Goal: Task Accomplishment & Management: Complete application form

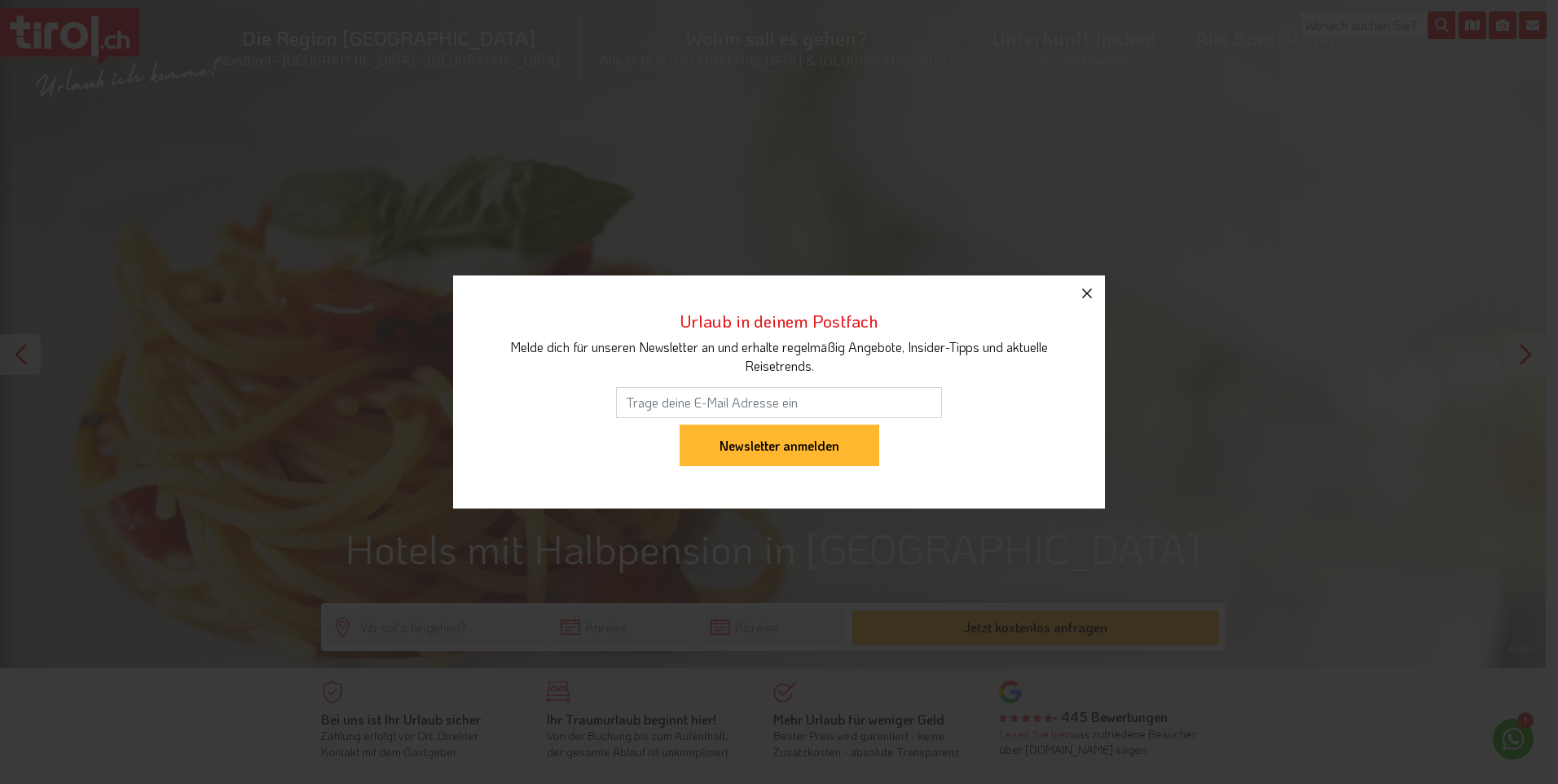
click at [1087, 291] on icon "button" at bounding box center [1087, 293] width 20 height 20
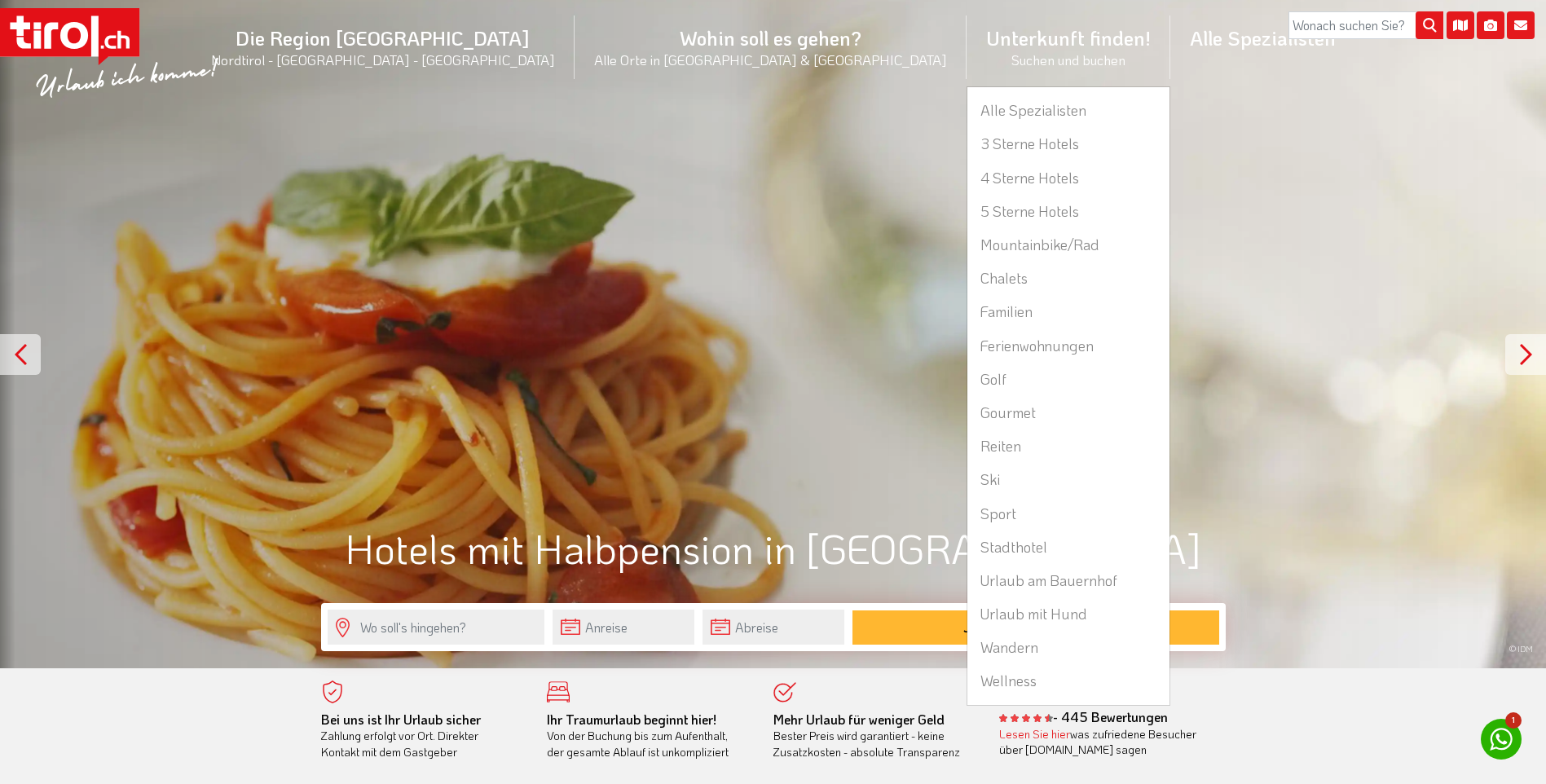
click at [966, 45] on li "Unterkunft finden! Suchen und buchen Alle Spezialisten 3 Sterne Hotels 4 Sterne…" at bounding box center [1068, 47] width 203 height 79
click at [967, 106] on link "Alle Spezialisten" at bounding box center [1068, 110] width 202 height 34
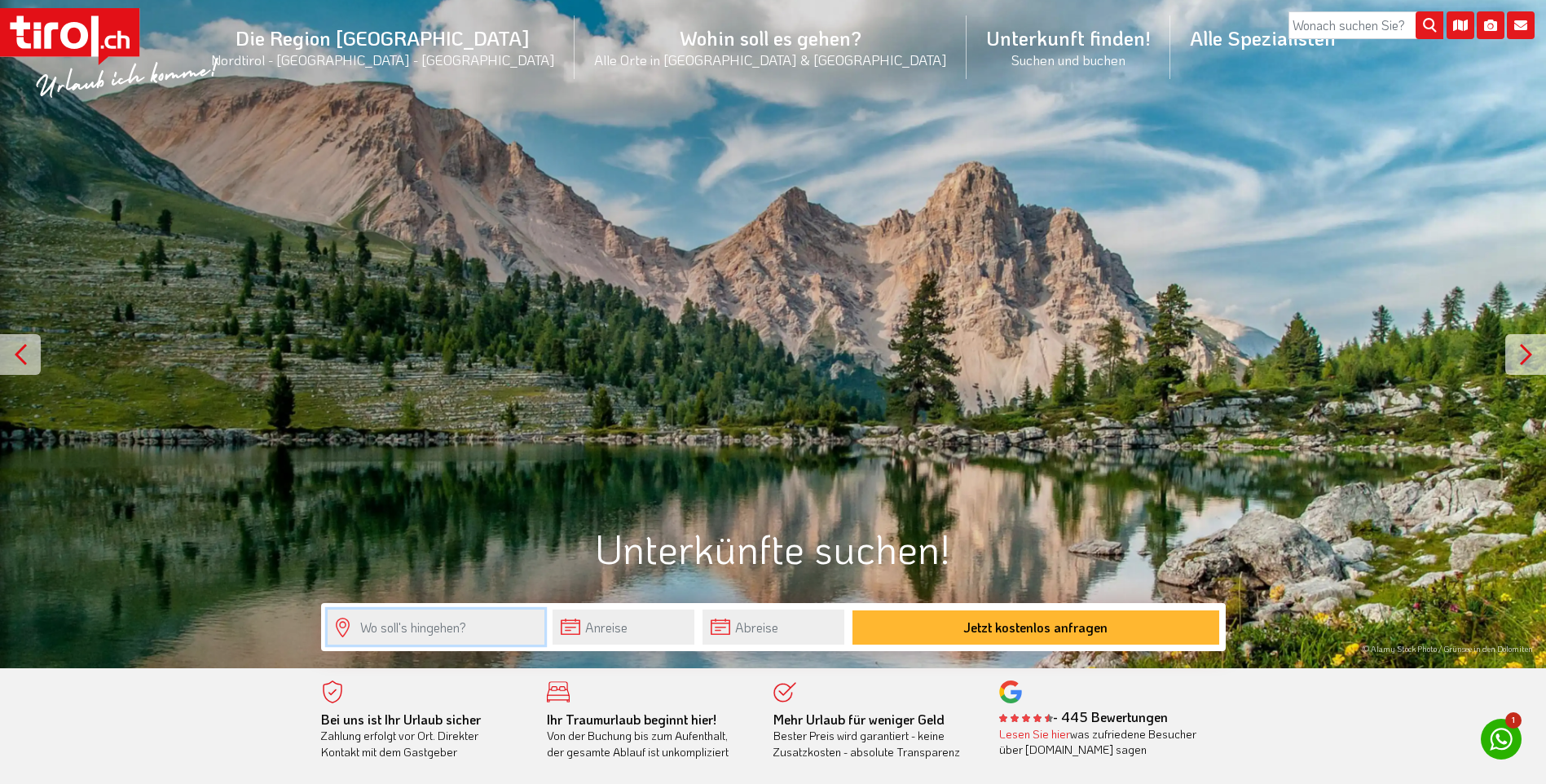
click at [380, 618] on input "text" at bounding box center [435, 626] width 216 height 35
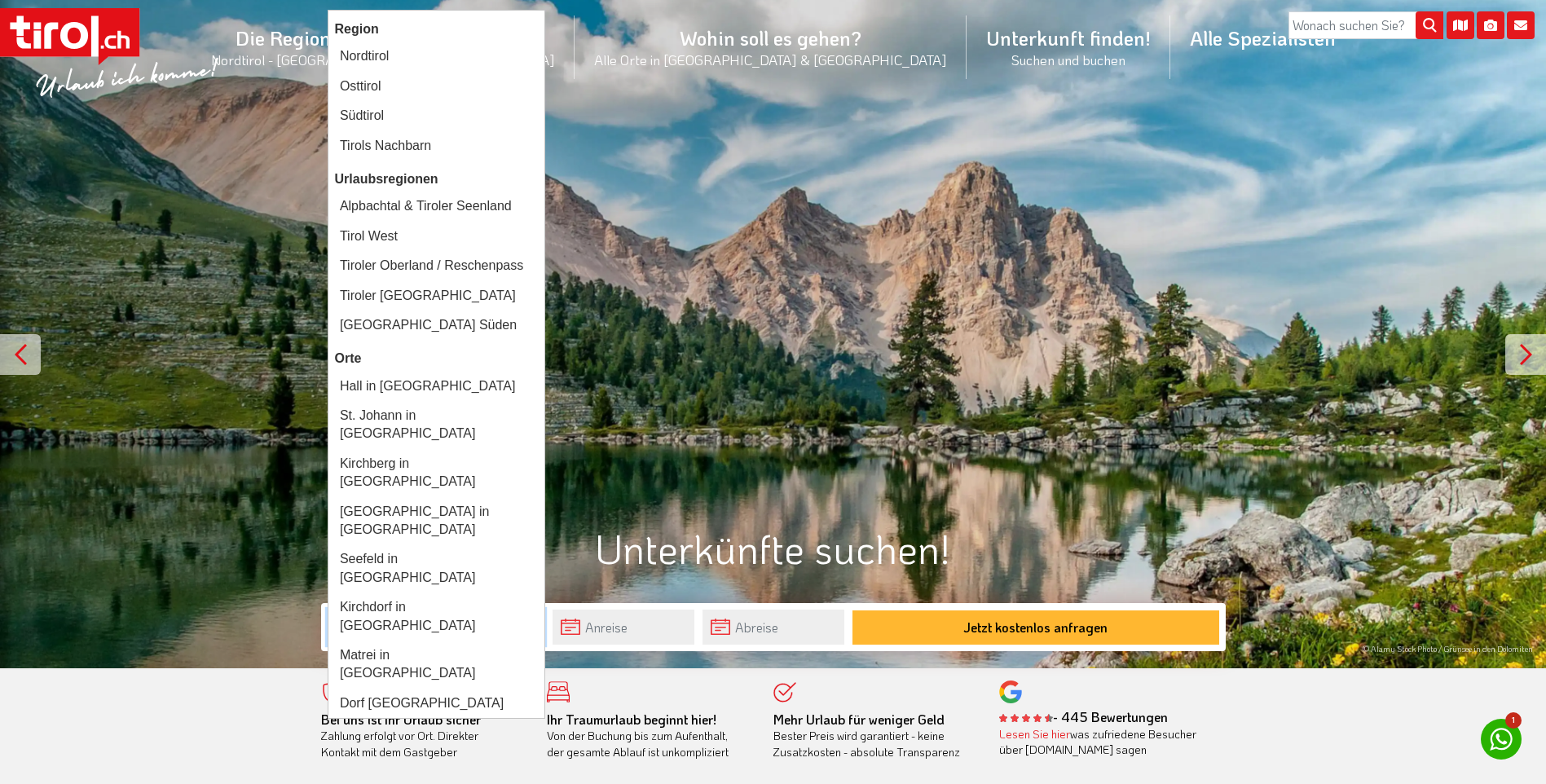
type input "tirol"
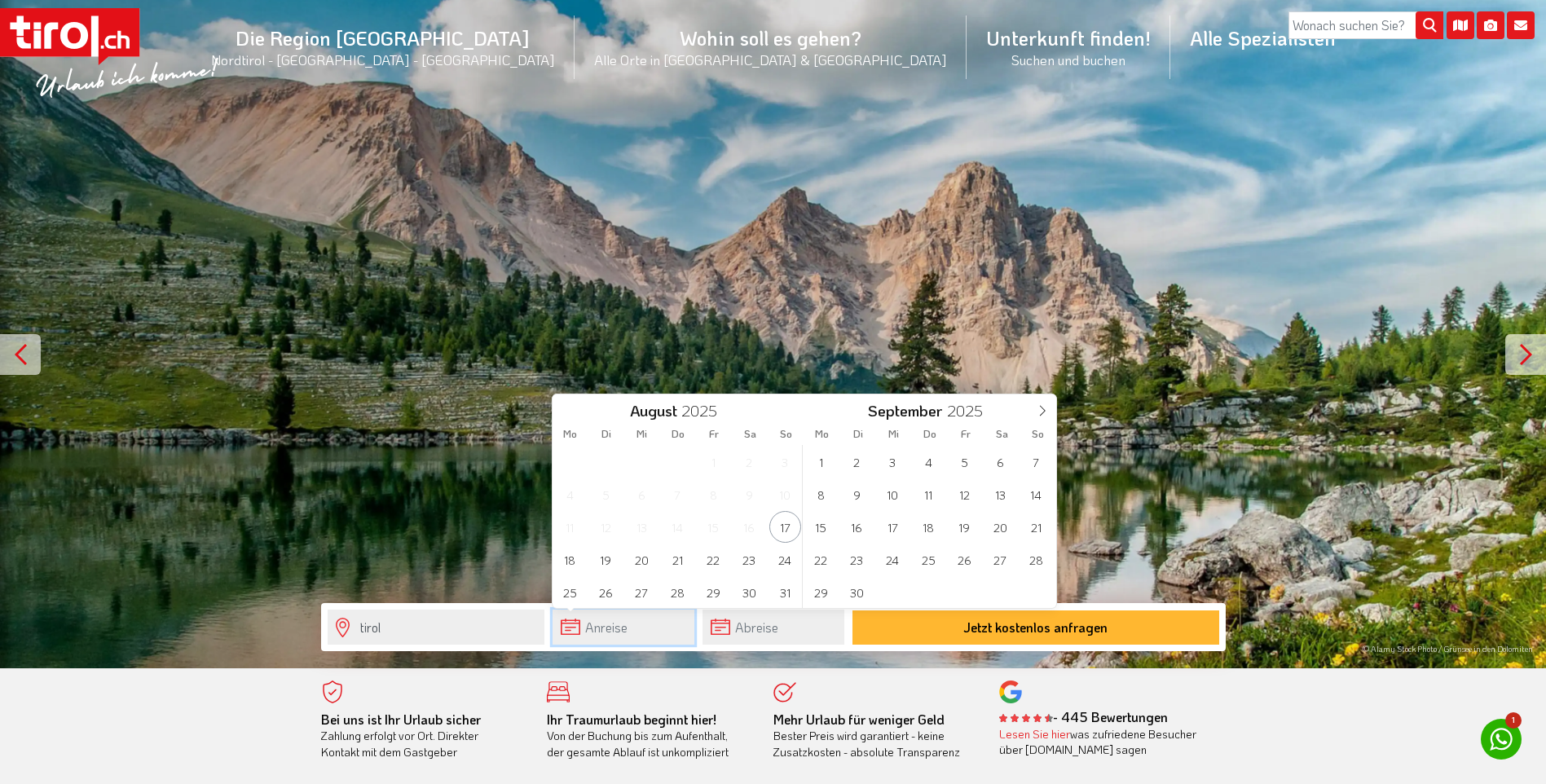
click at [663, 629] on input "text" at bounding box center [623, 626] width 142 height 35
click at [1038, 413] on icon at bounding box center [1042, 410] width 11 height 11
click at [862, 592] on span "30" at bounding box center [857, 591] width 32 height 32
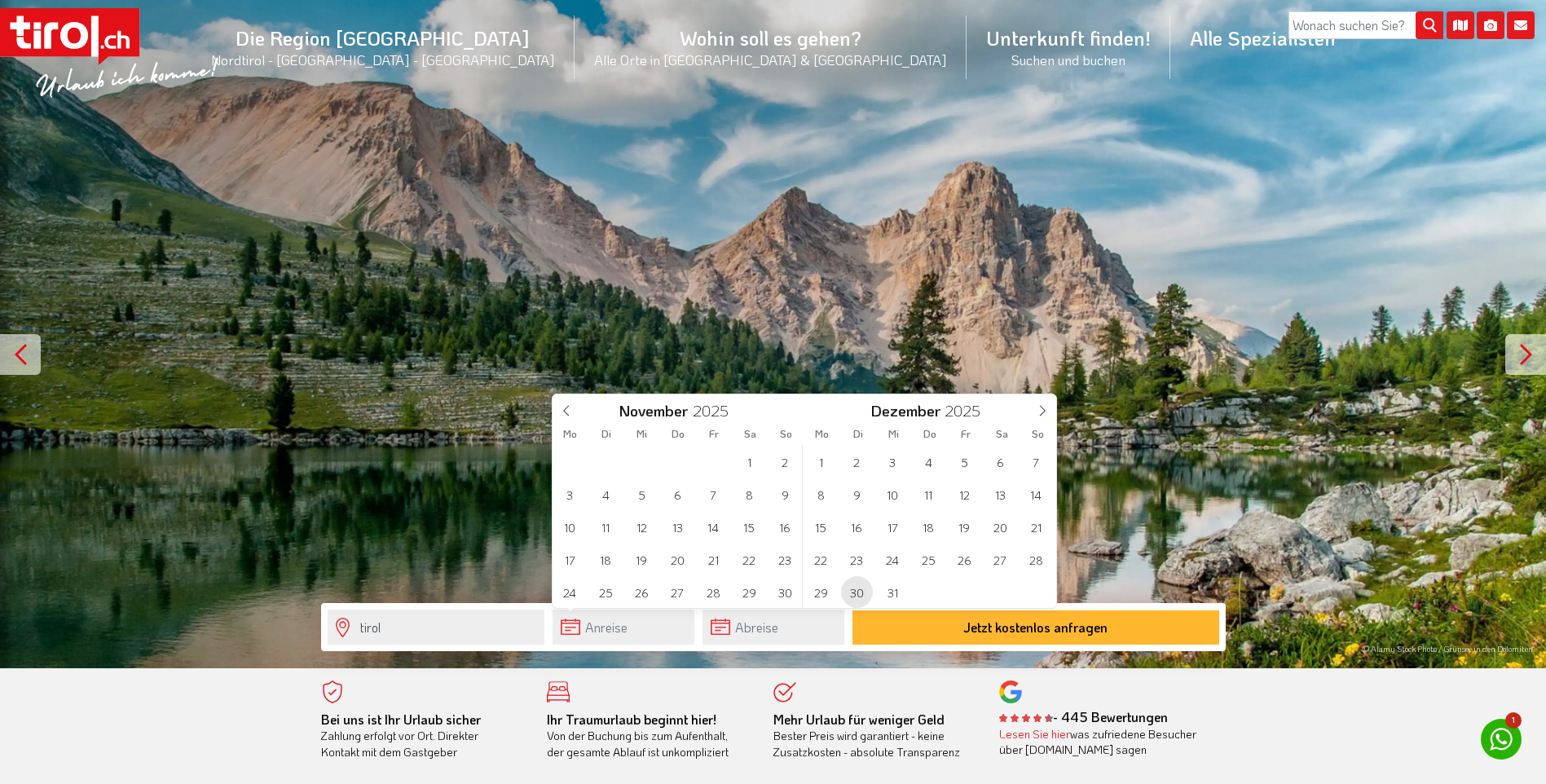
type input "30-12-2025"
type input "2026"
click at [1001, 470] on span "3" at bounding box center [1000, 461] width 32 height 32
type input "30-12-2025"
type input "03-01-2026"
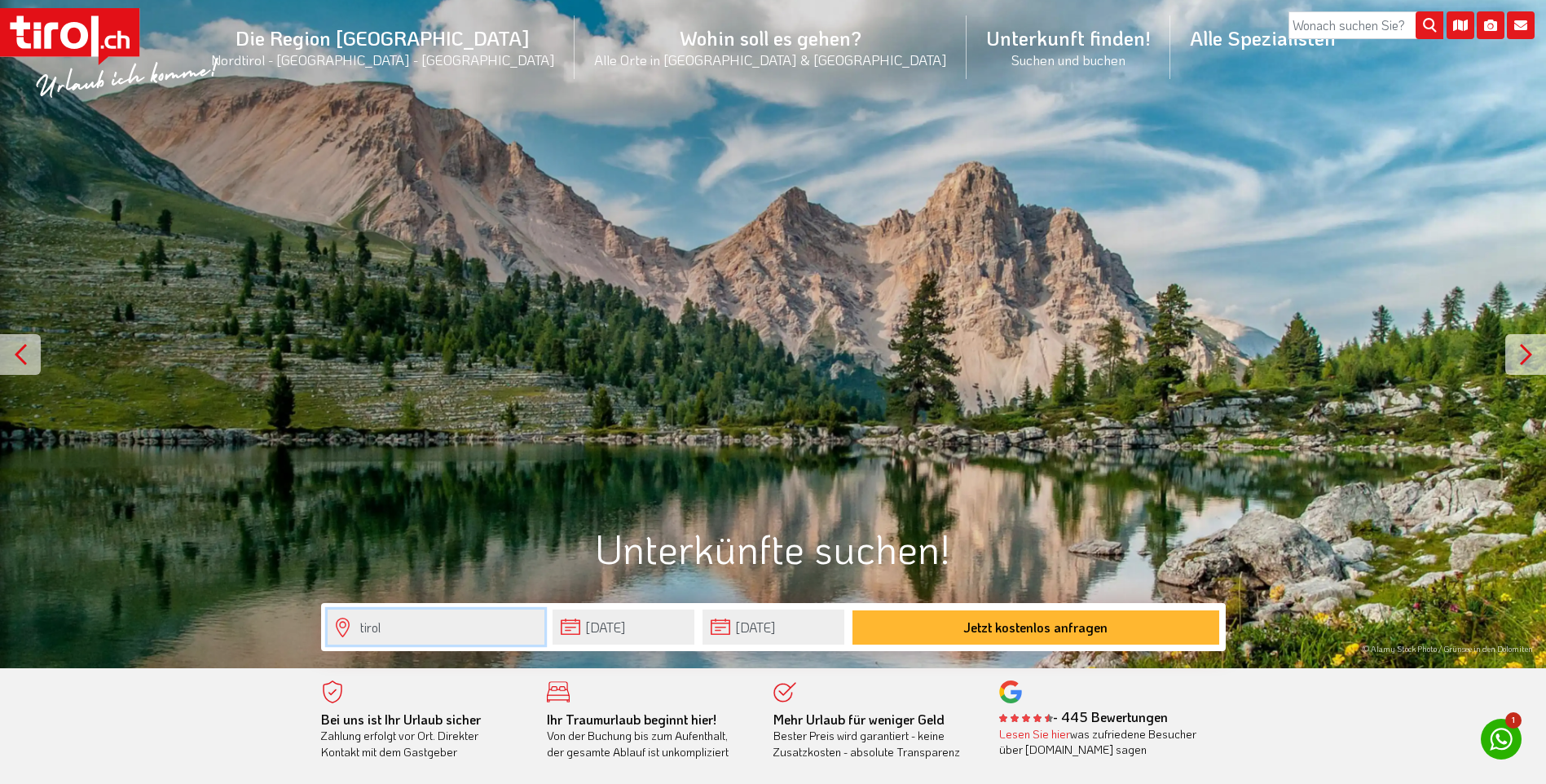
click at [520, 629] on input "tirol" at bounding box center [435, 626] width 216 height 35
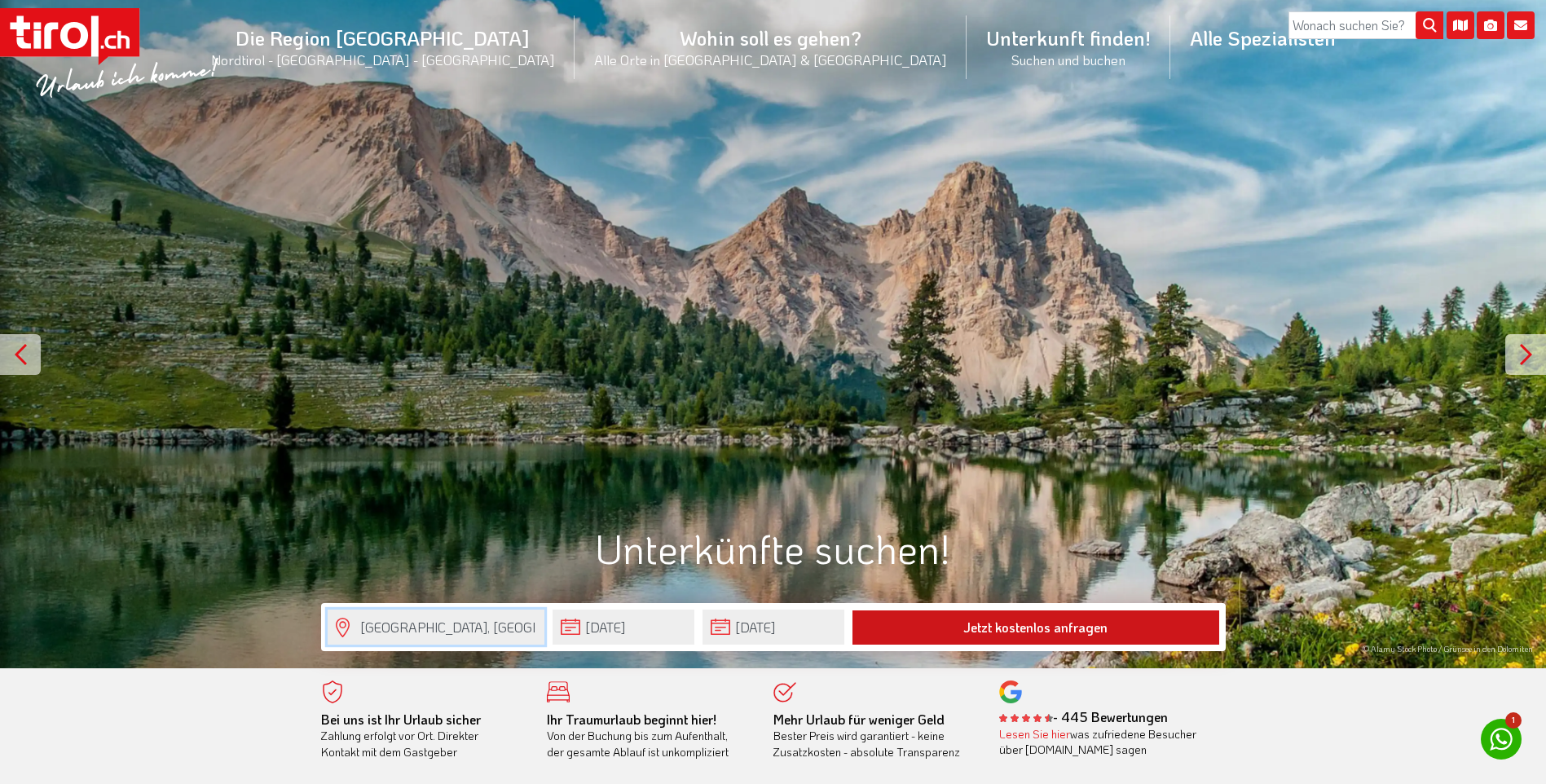
type input "tirol, österreich"
click at [1017, 628] on button "Jetzt kostenlos anfragen" at bounding box center [1035, 627] width 366 height 34
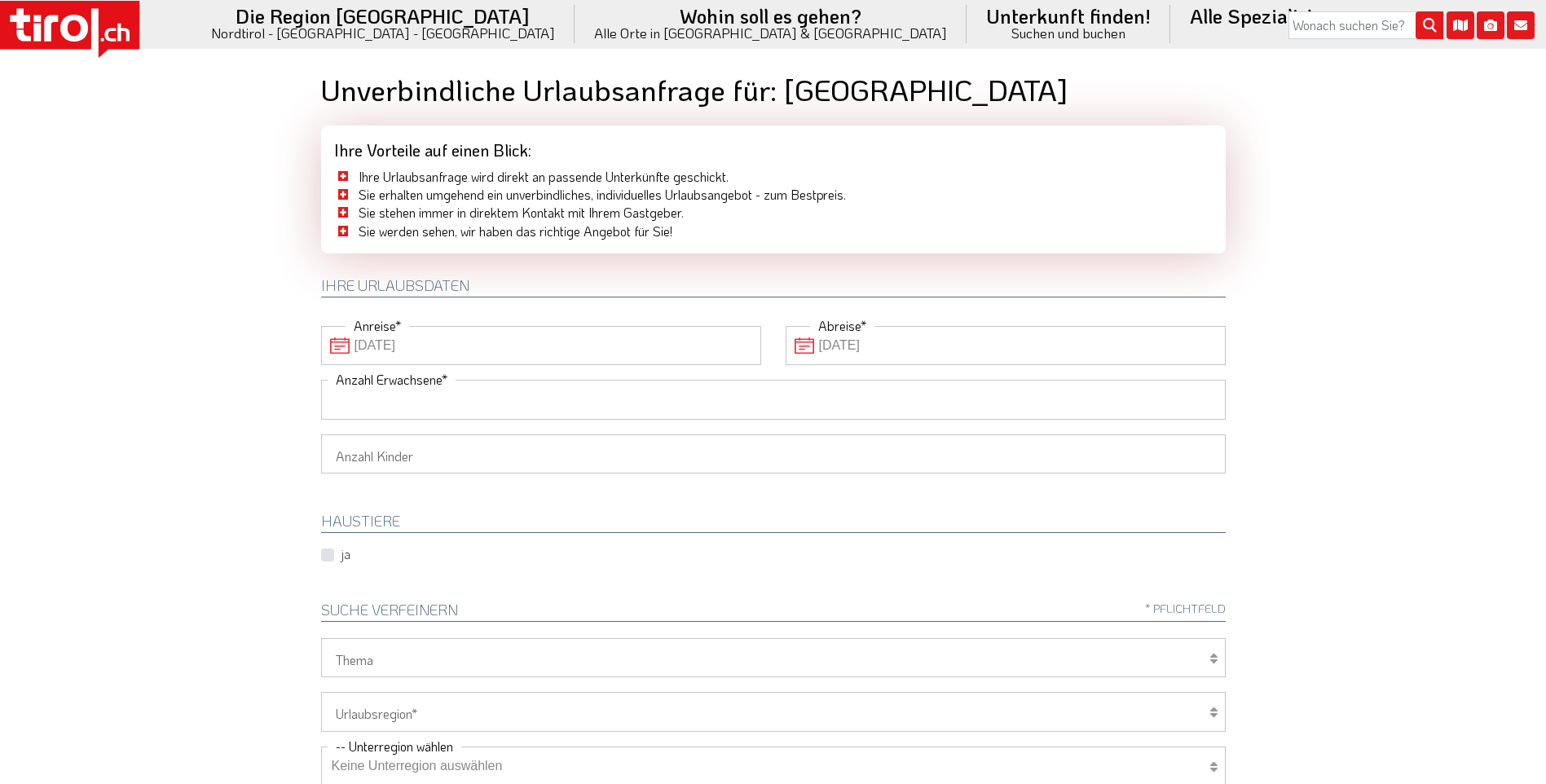
click at [482, 408] on input "Anzahl Erwachsene" at bounding box center [773, 399] width 904 height 39
type input "8"
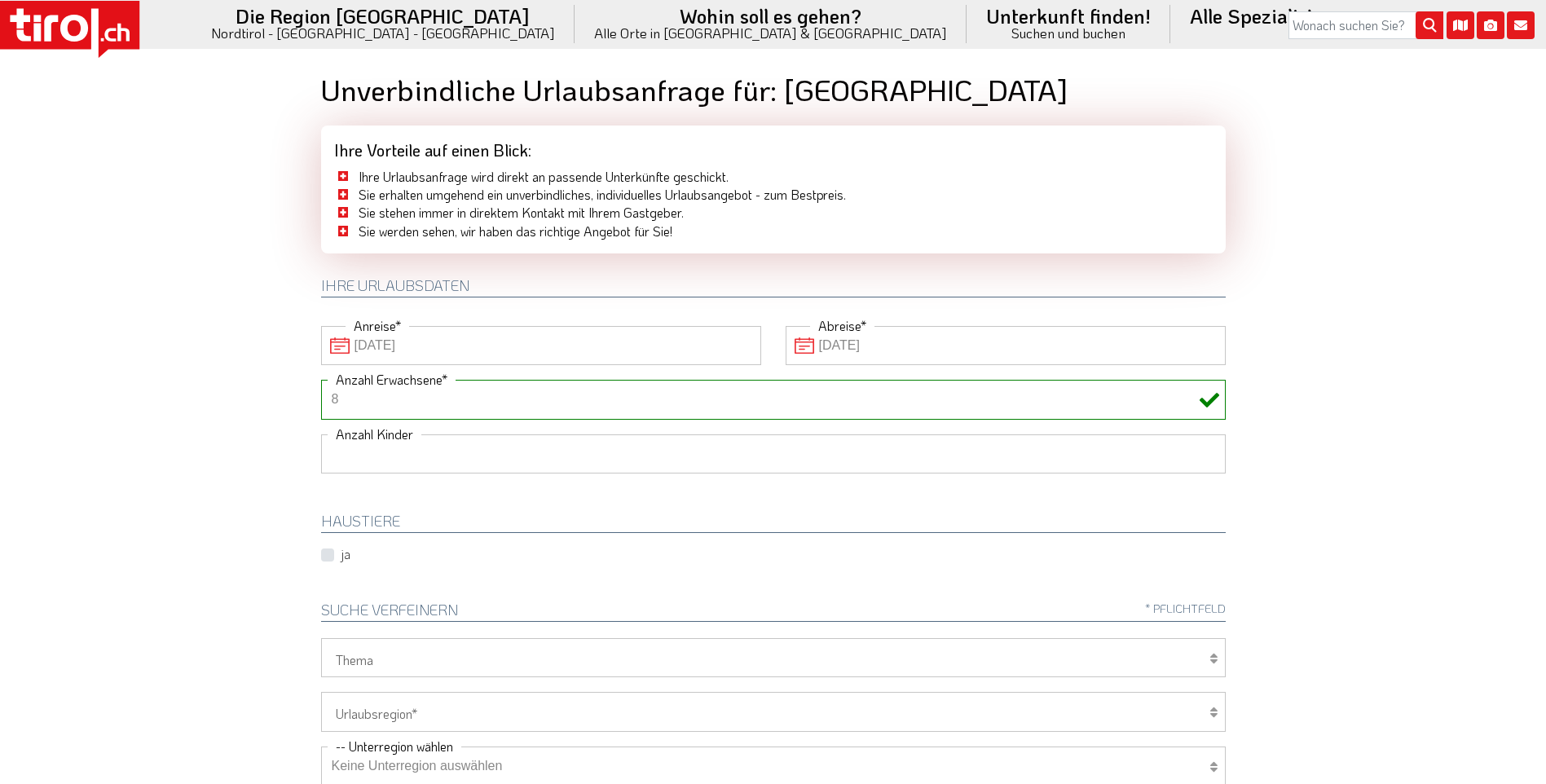
click at [479, 458] on select "1 2 3 4 5 6" at bounding box center [773, 453] width 904 height 39
click at [321, 434] on select "1 2 3 4 5 6" at bounding box center [773, 453] width 904 height 39
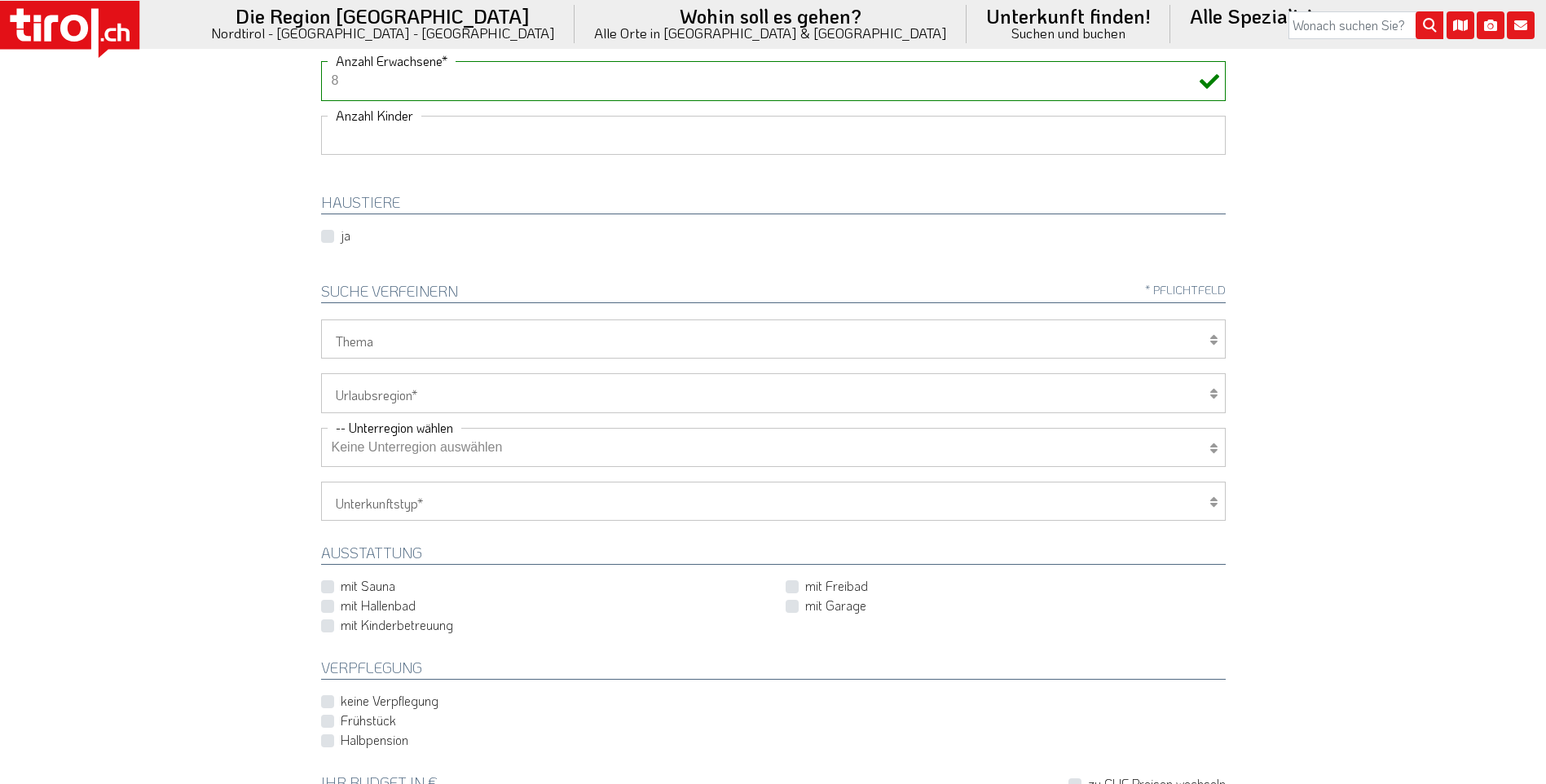
scroll to position [326, 0]
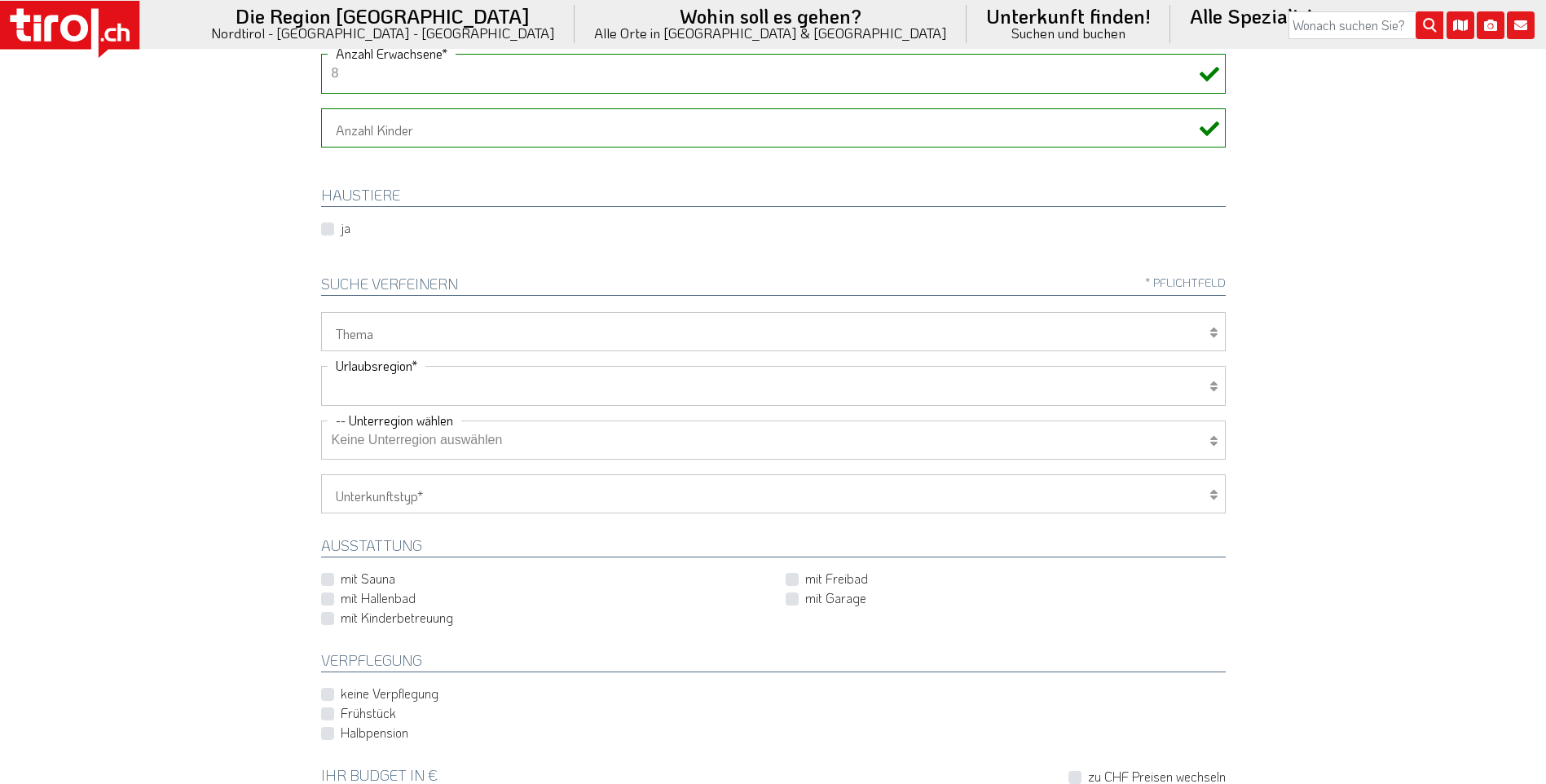
click at [1188, 388] on select "Tirol/Nordtirol Osttirol Südtirol Tirols Nachbarn" at bounding box center [773, 385] width 904 height 39
click at [377, 580] on label "mit Sauna" at bounding box center [367, 578] width 54 height 18
click at [377, 580] on input "mit Sauna" at bounding box center [544, 579] width 440 height 10
checkbox input "true"
click at [1192, 387] on select "Tirol/Nordtirol Osttirol Südtirol Tirols Nachbarn" at bounding box center [773, 385] width 904 height 39
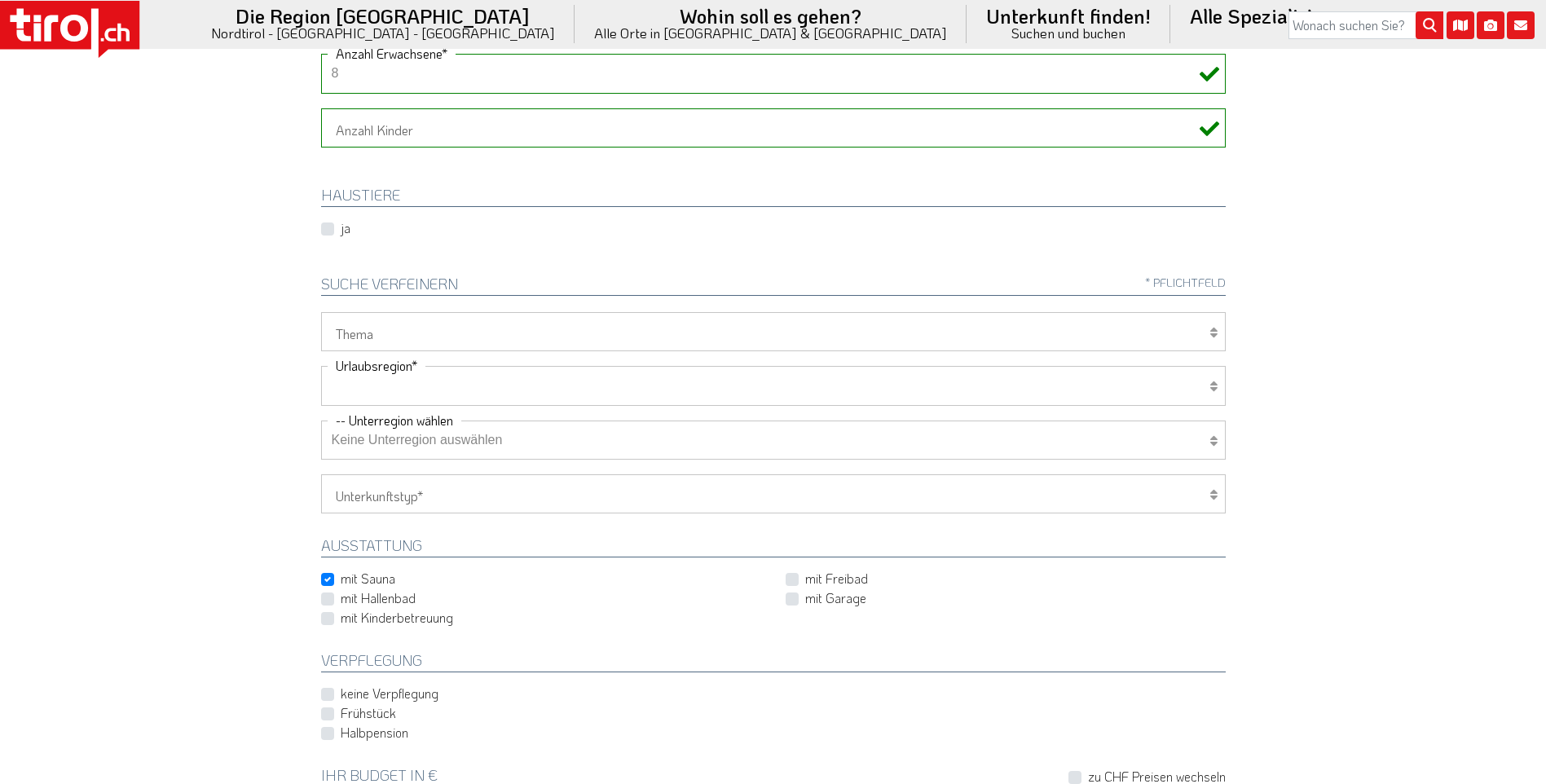
select select "7272"
click at [321, 366] on select "Tirol/Nordtirol Osttirol Südtirol Tirols Nachbarn" at bounding box center [773, 385] width 904 height 39
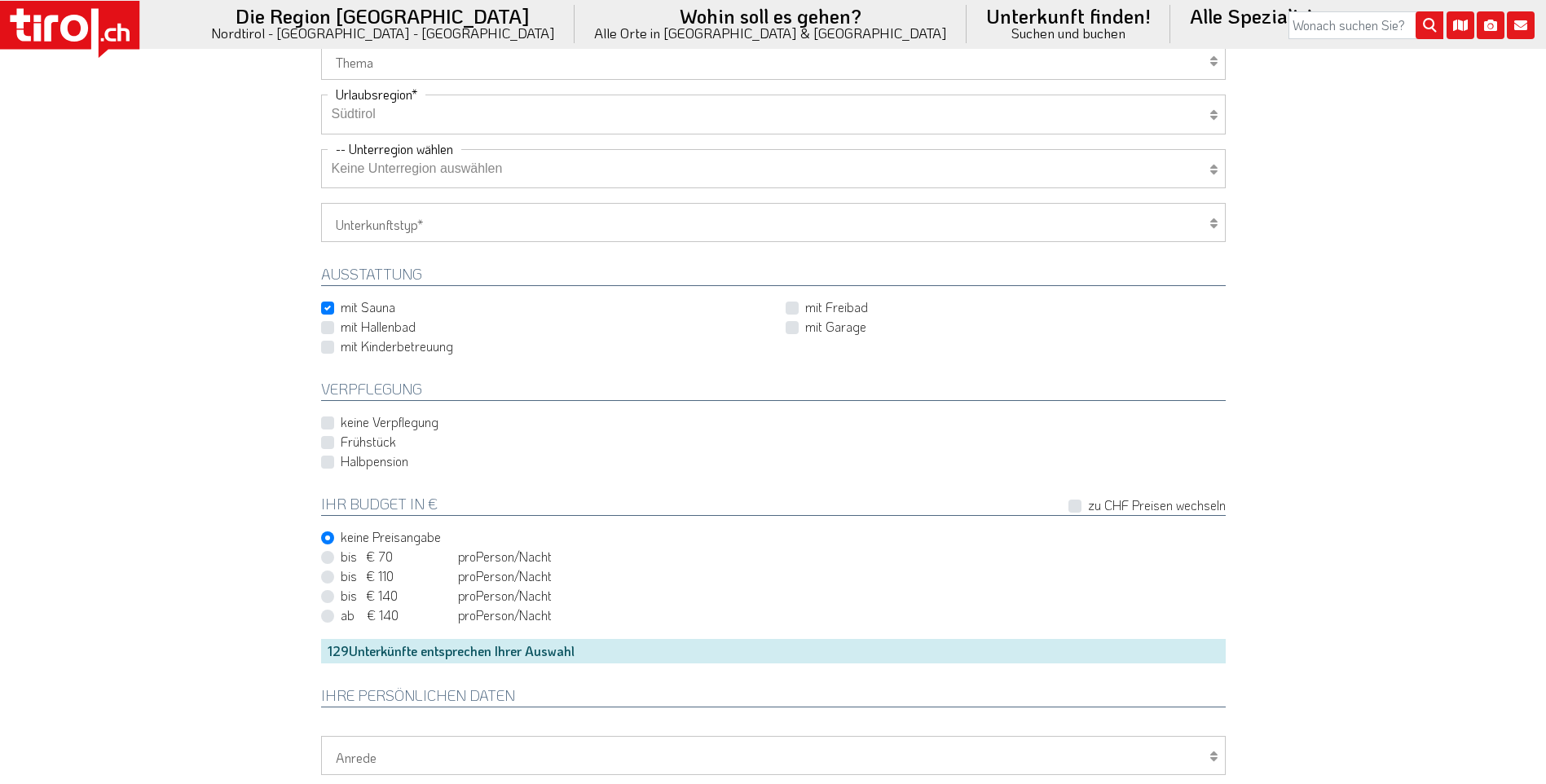
scroll to position [619, 0]
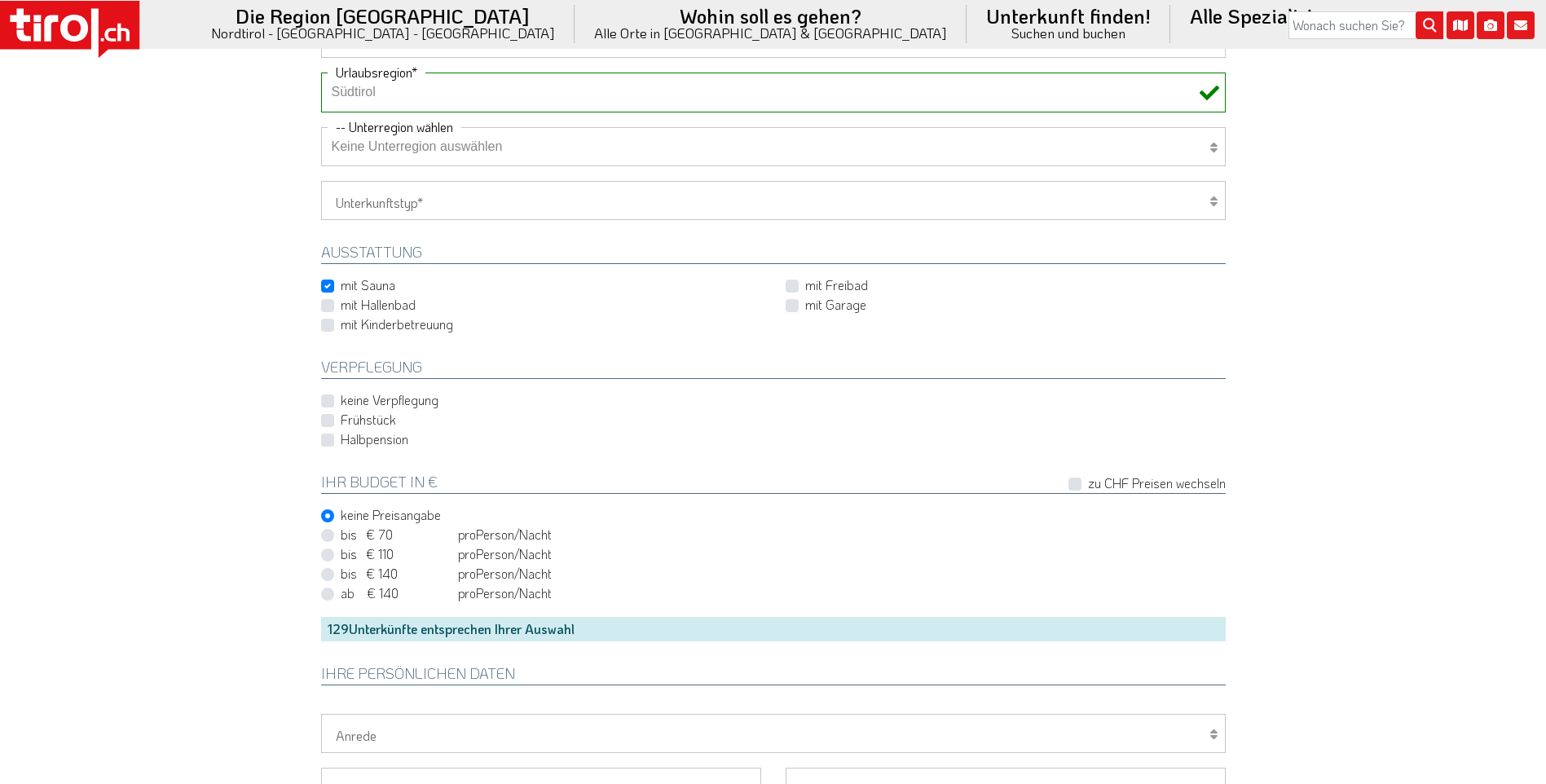
click at [372, 443] on label "Halbpension" at bounding box center [374, 439] width 67 height 18
click at [372, 443] on input "Halbpension" at bounding box center [776, 439] width 904 height 10
checkbox input "true"
click at [340, 557] on label "bis € 110 bis CHF 103 pro Person Einheit /Nacht" at bounding box center [446, 554] width 211 height 18
click at [327, 557] on input "bis € 110 bis CHF 103 pro Person Einheit /Nacht" at bounding box center [776, 553] width 904 height 10
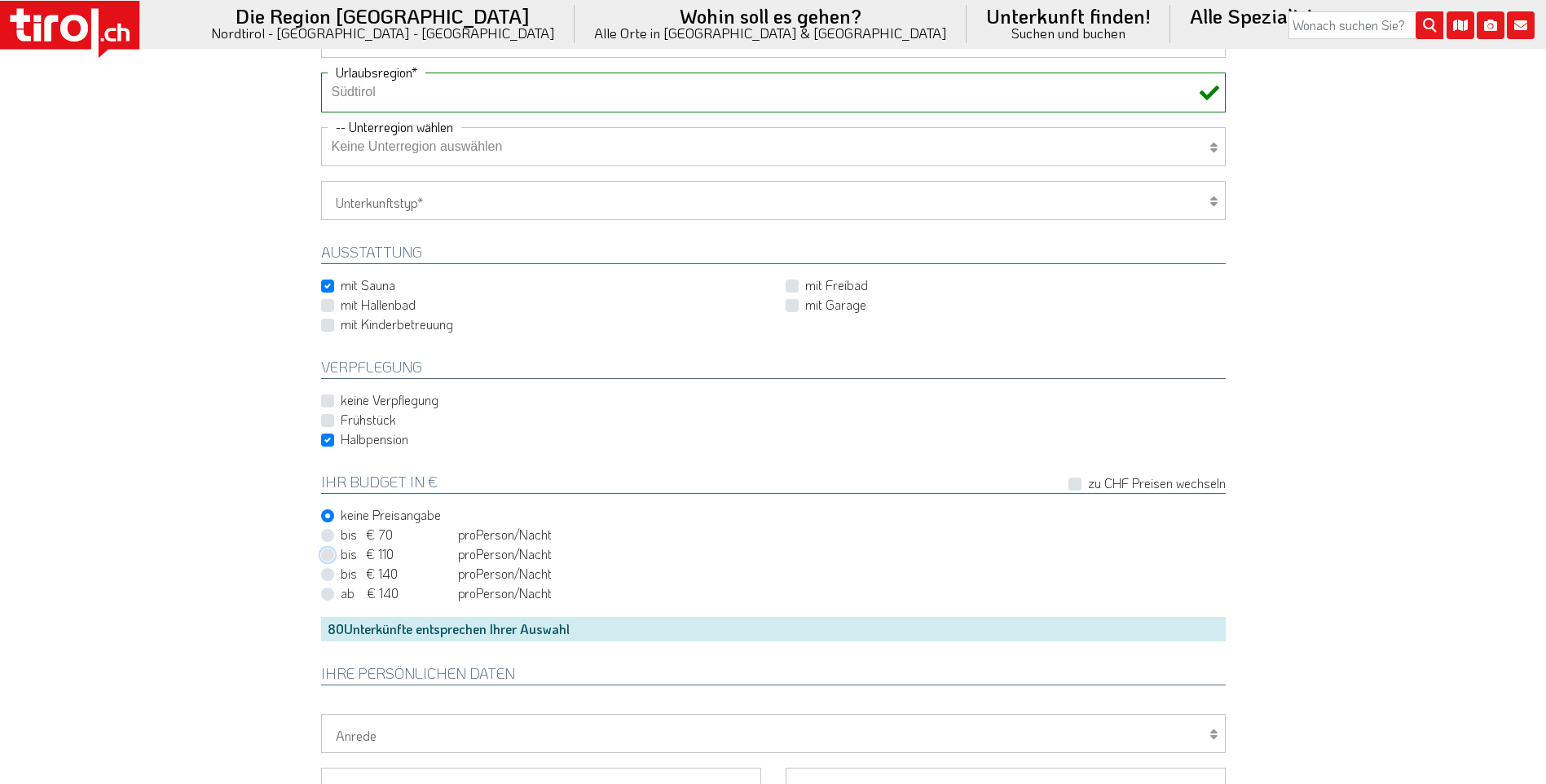
radio input "true"
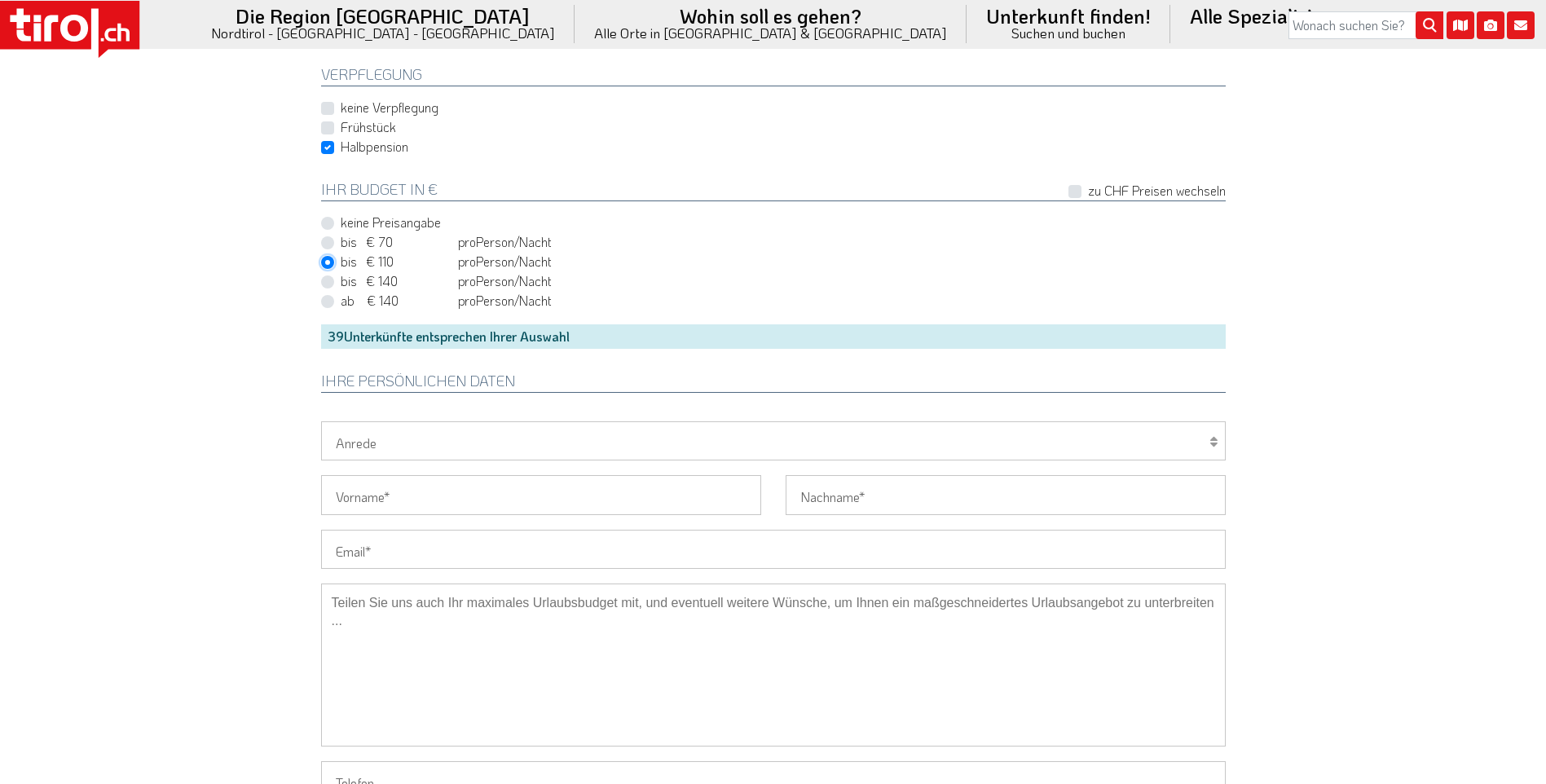
scroll to position [912, 0]
click at [913, 446] on select "Herr Frau Familie" at bounding box center [773, 439] width 904 height 39
select select "Frau"
click at [321, 420] on select "Herr Frau Familie" at bounding box center [773, 439] width 904 height 39
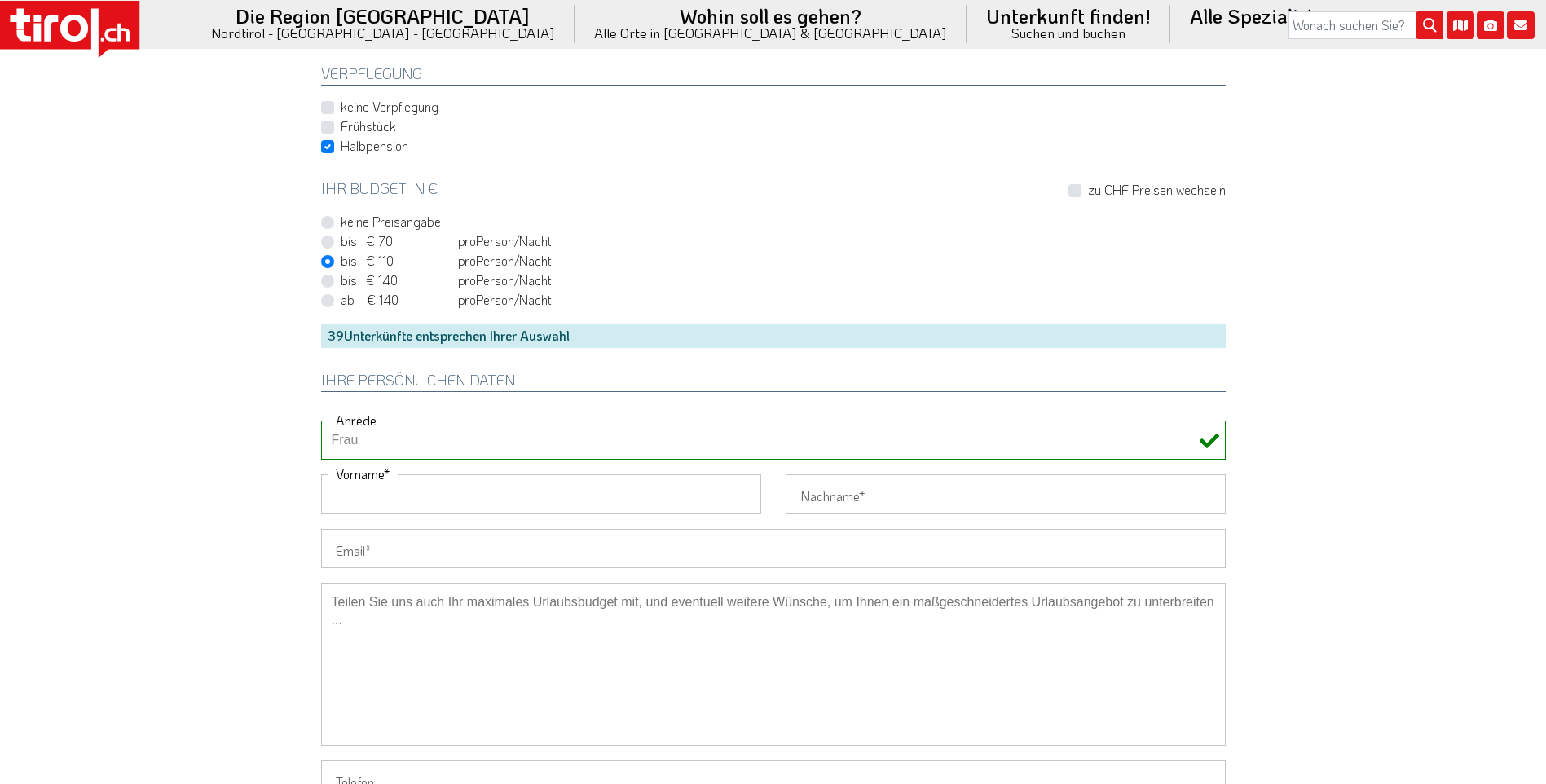
click at [454, 509] on input "Vorname" at bounding box center [541, 493] width 440 height 39
type input "Nelli"
type input "Fitz"
type input "nelli.fitz@web.de"
type input "+4917621241776"
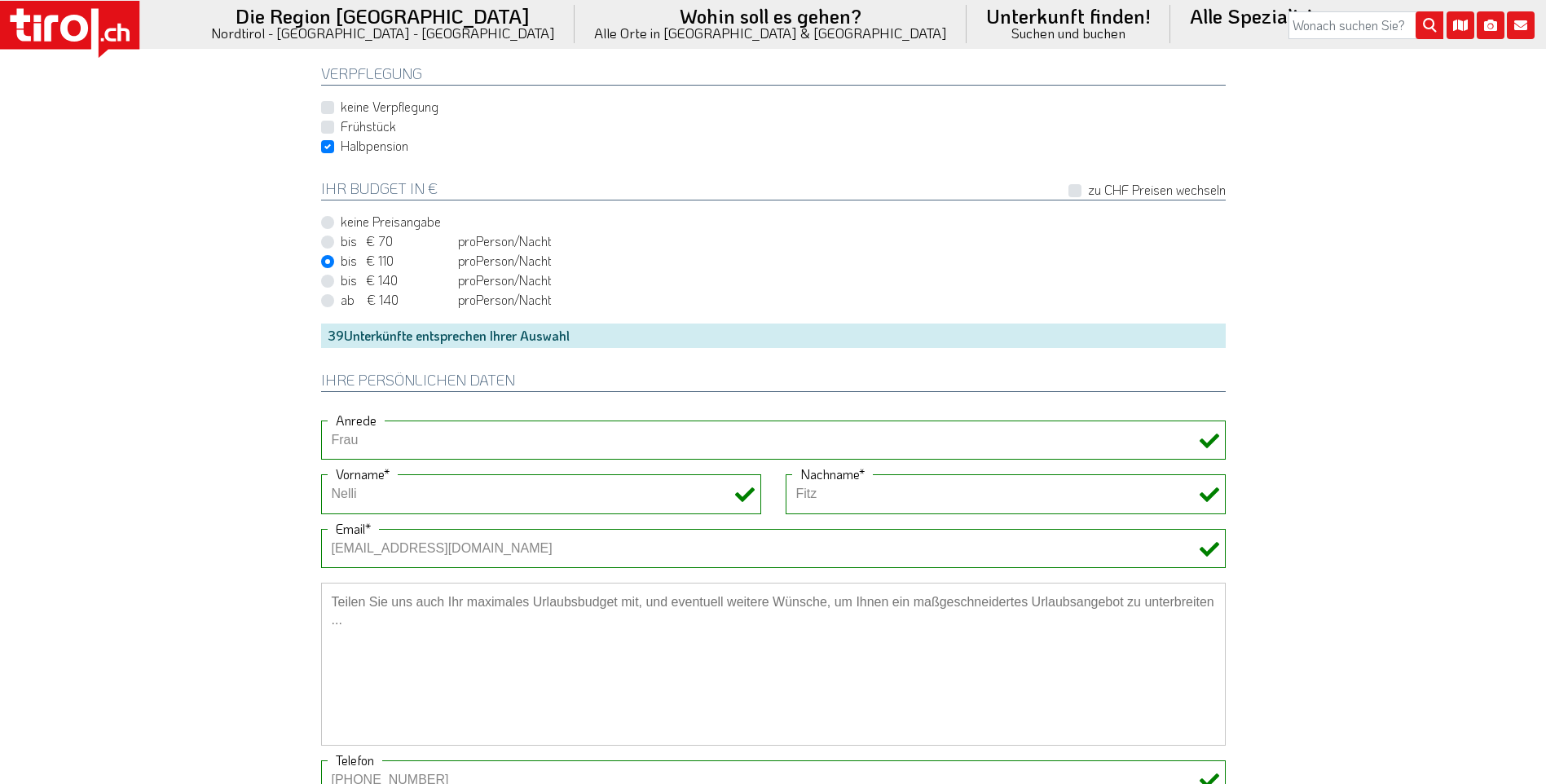
click at [436, 604] on textarea at bounding box center [773, 663] width 904 height 163
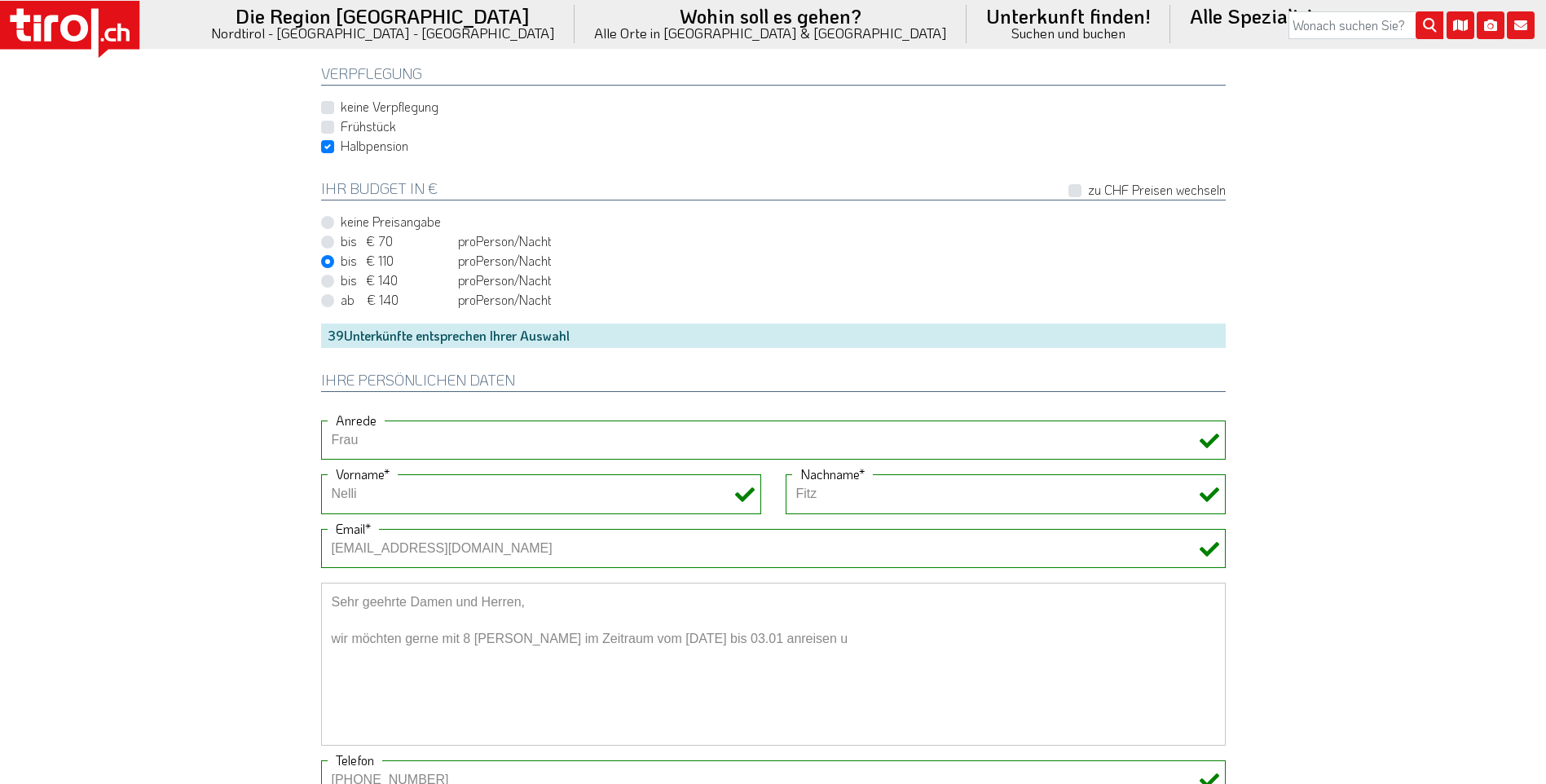
click at [498, 644] on textarea "Sehr geehrte Damen und Herren, wir möchten gerne mit 8 Ersonen im Zeitraum vom …" at bounding box center [773, 663] width 904 height 163
click at [476, 638] on textarea "Sehr geehrte Damen und Herren, wir möchten gerne mit 8 Ersonen im Zeitraum vom …" at bounding box center [773, 663] width 904 height 163
drag, startPoint x: 739, startPoint y: 639, endPoint x: 749, endPoint y: 665, distance: 27.9
click at [749, 665] on textarea "Sehr geehrte Damen und Herren, wir möchten gerne mit 8 Personen im Zeitraum vom…" at bounding box center [773, 663] width 904 height 163
click at [739, 637] on textarea "Sehr geehrte Damen und Herren, wir möchten gerne mit 8 Personen im Zeitraum vom…" at bounding box center [773, 663] width 904 height 163
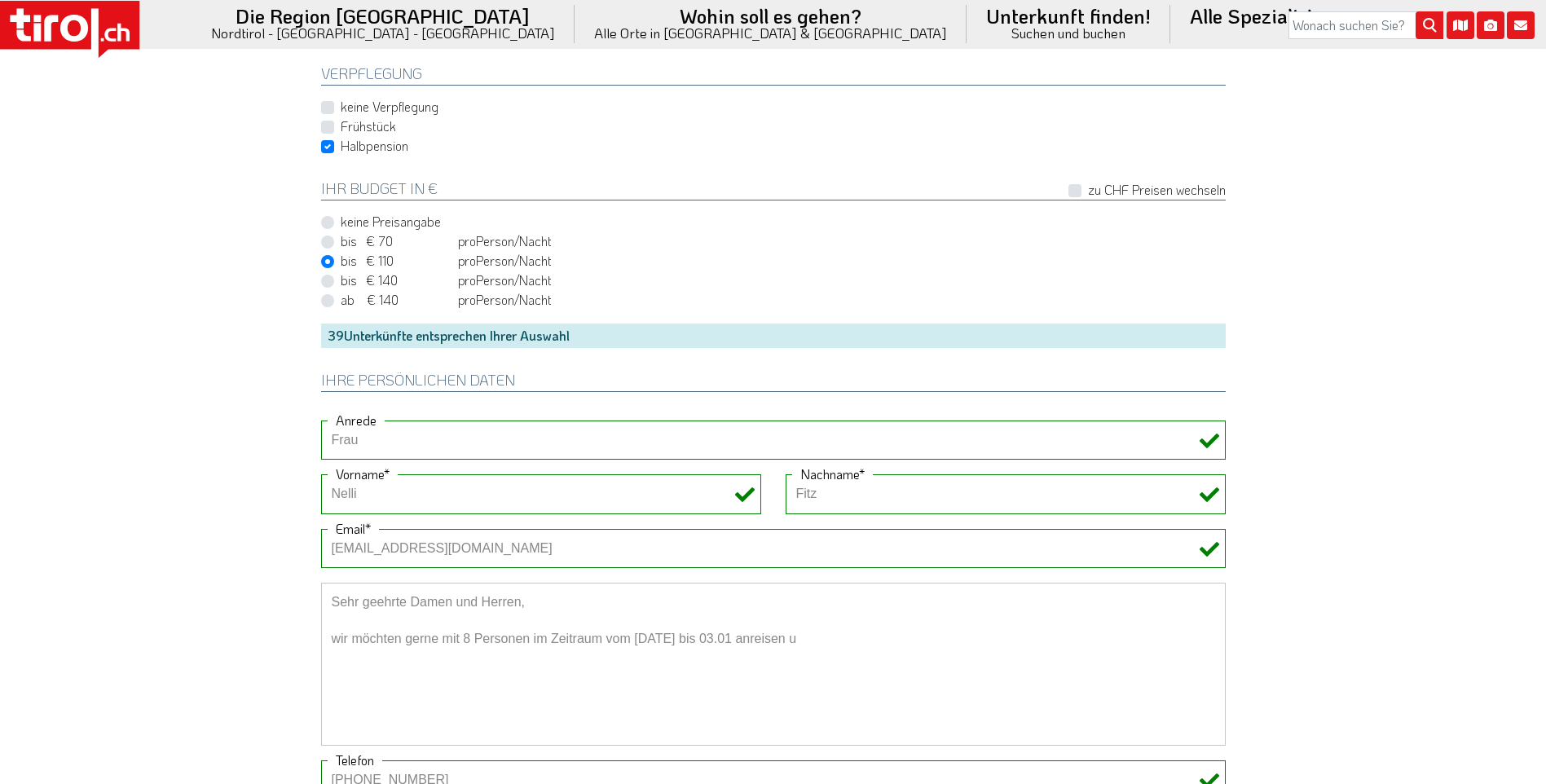
drag, startPoint x: 739, startPoint y: 637, endPoint x: 758, endPoint y: 681, distance: 47.9
click at [758, 681] on textarea "Sehr geehrte Damen und Herren, wir möchten gerne mit 8 Personen im Zeitraum vom…" at bounding box center [773, 663] width 904 height 163
click at [740, 637] on textarea "Sehr geehrte Damen und Herren, wir möchten gerne mit 8 Personen im Zeitraum vom…" at bounding box center [773, 663] width 904 height 163
click at [1001, 638] on textarea "Sehr geehrte Damen und Herren, wir möchten gerne mit 8 Personen im Zeitraum vom…" at bounding box center [773, 663] width 904 height 163
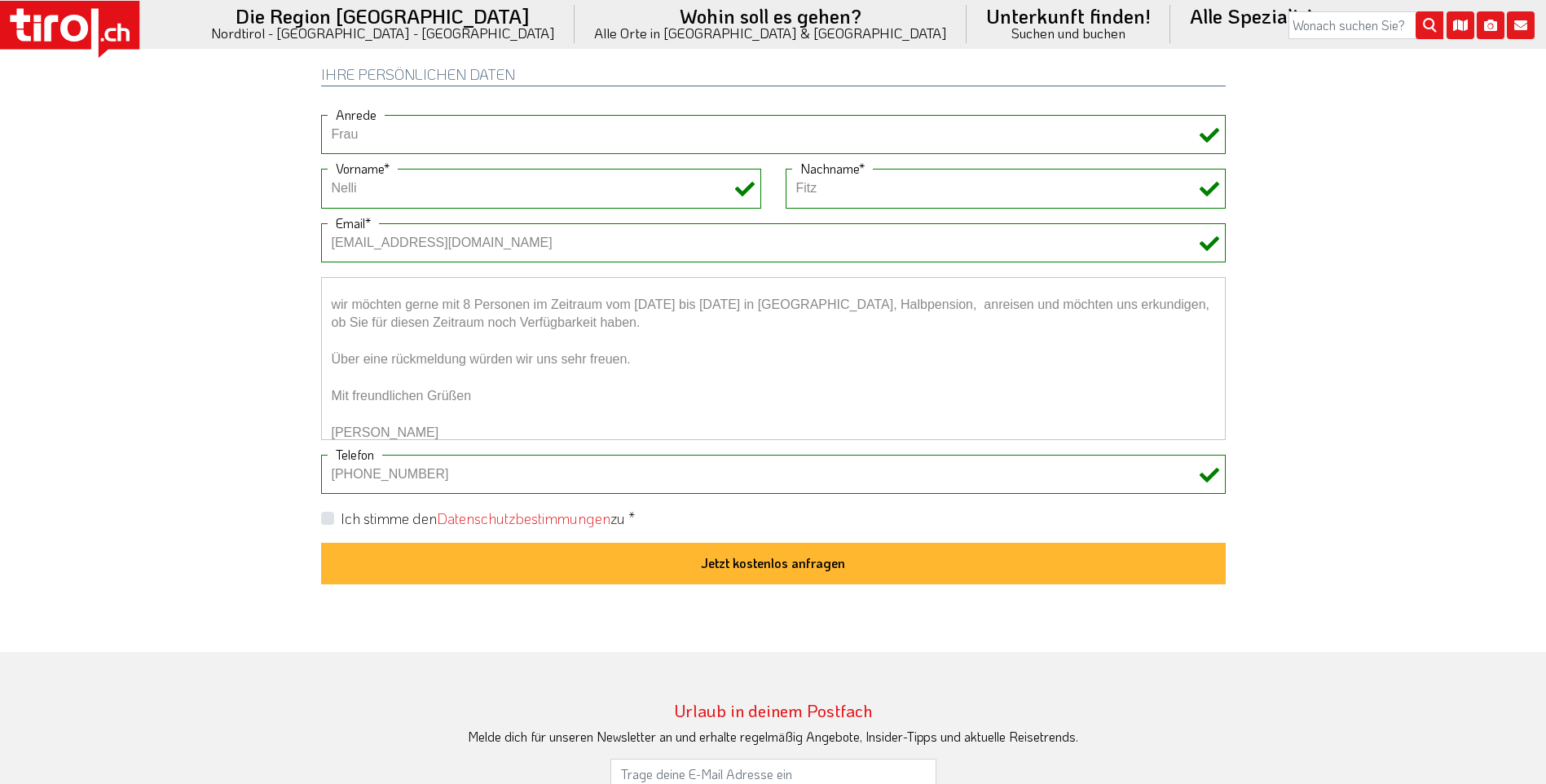
scroll to position [1238, 0]
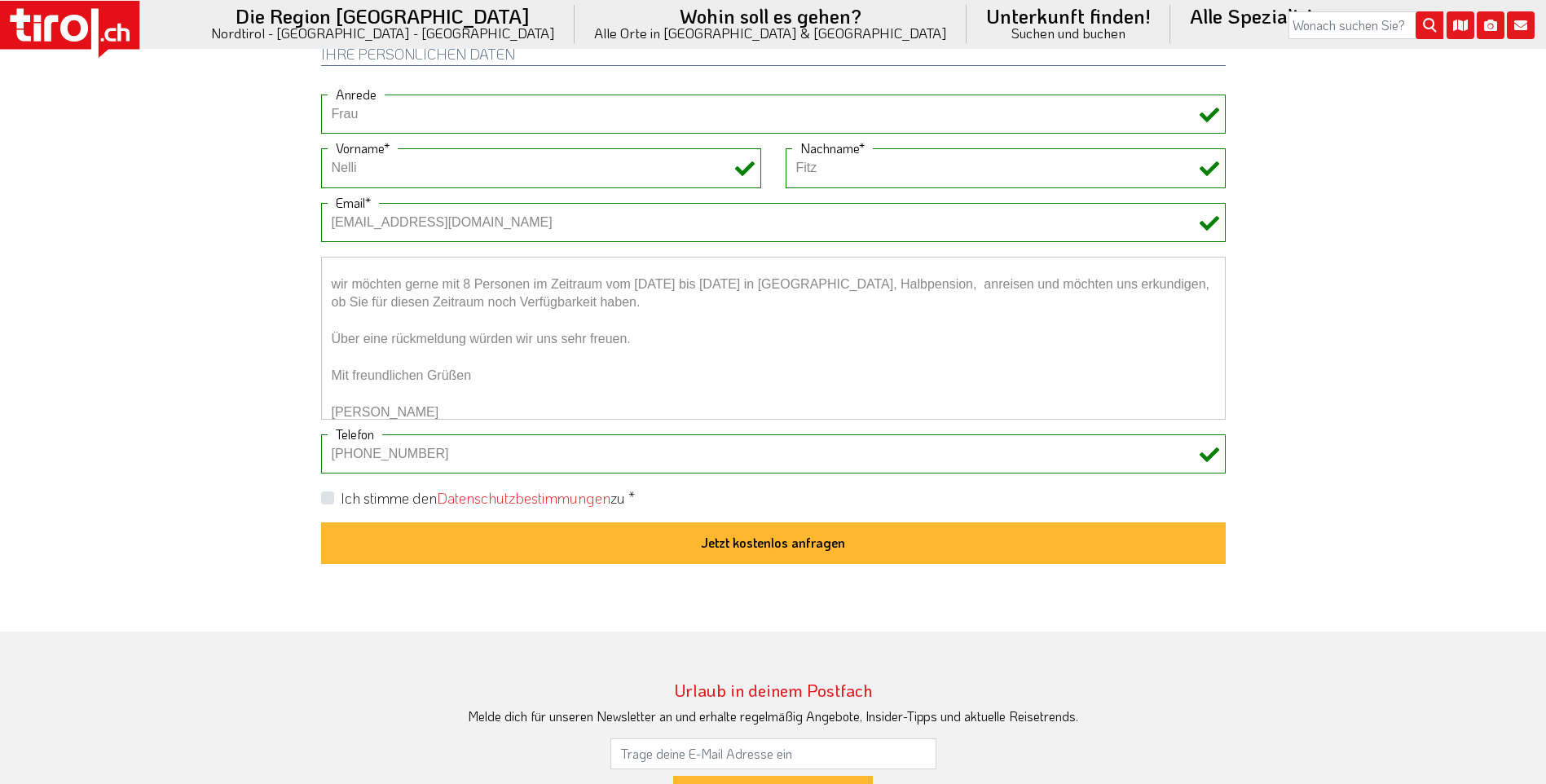
type textarea "Sehr geehrte Damen und Herren, wir möchten gerne mit 8 Personen im Zeitraum vom…"
click at [340, 498] on label "Ich stimme den Datenschutzbestimmungen zu *" at bounding box center [487, 498] width 294 height 21
click at [326, 498] on input "Ich stimme den Datenschutzbestimmungen zu *" at bounding box center [776, 497] width 904 height 10
checkbox input "true"
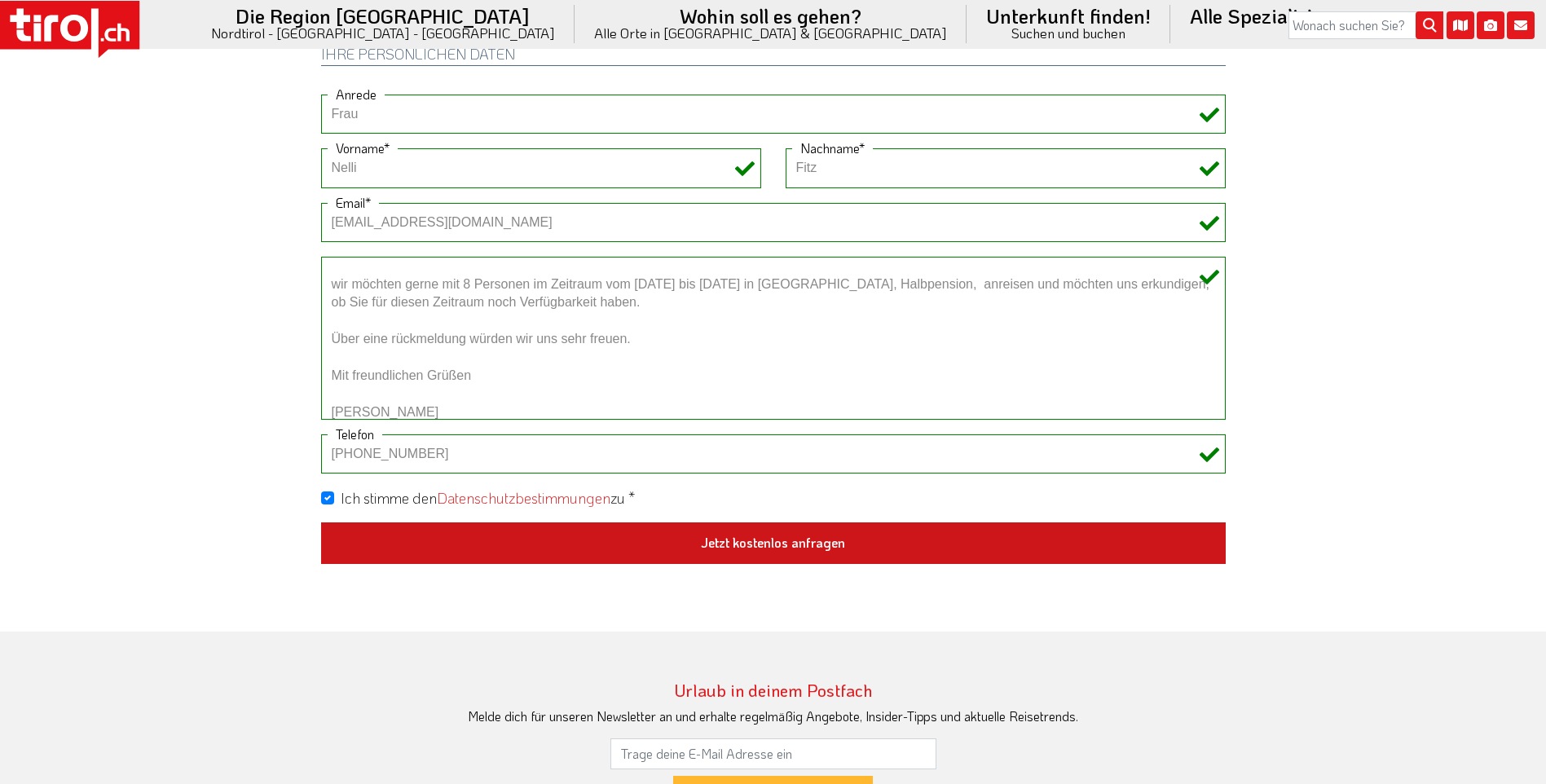
click at [755, 546] on button "Jetzt kostenlos anfragen" at bounding box center [773, 543] width 904 height 42
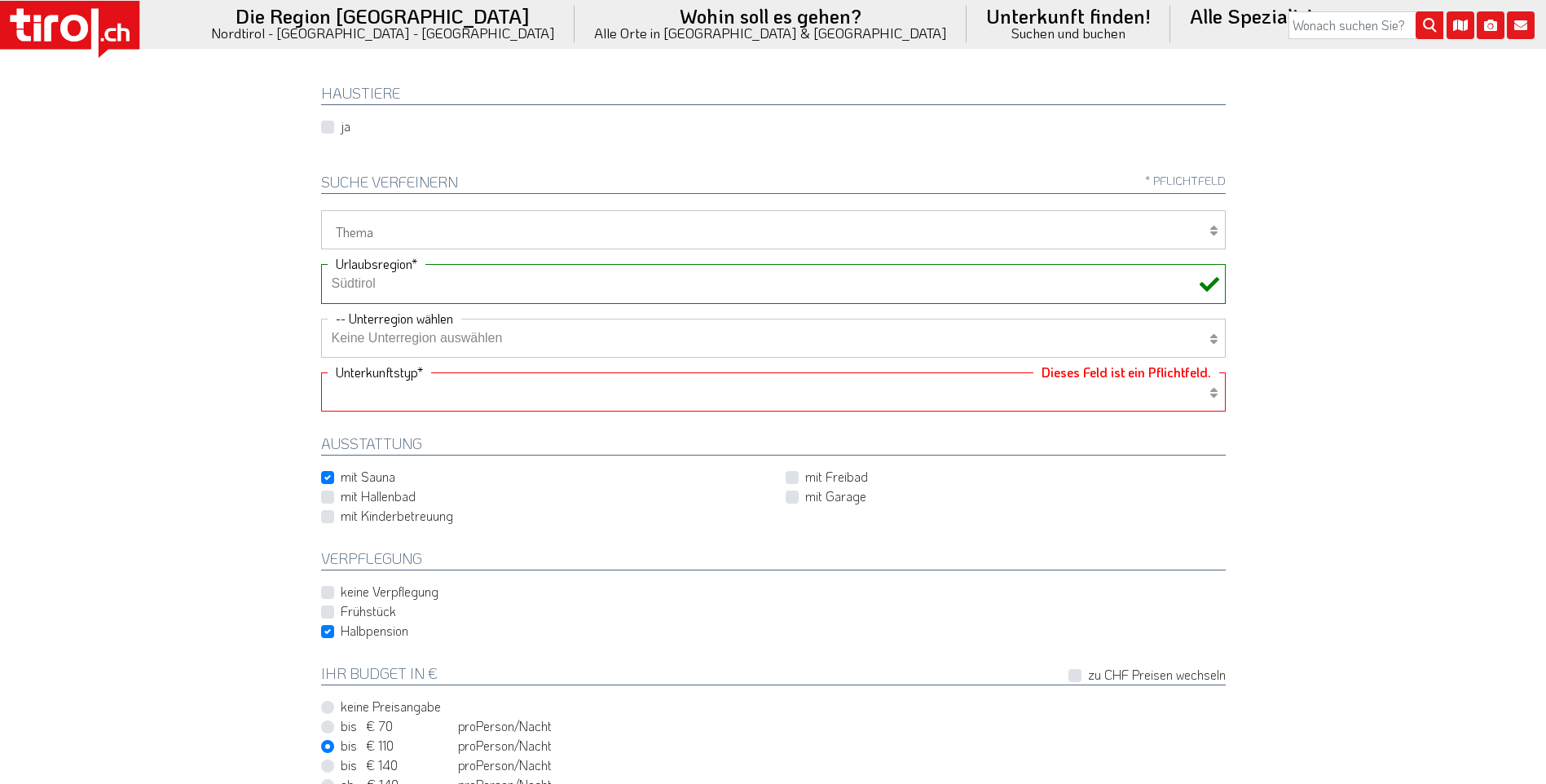
click at [1134, 398] on select "Hotel 1-3 Sterne Hotel 4-5 Sterne Ferienwohnung Chalet/Ferienhaus Bauernhöfe" at bounding box center [773, 391] width 904 height 39
select select "1_4-5"
click at [321, 372] on select "Hotel 1-3 Sterne Hotel 4-5 Sterne Ferienwohnung Chalet/Ferienhaus Bauernhöfe" at bounding box center [773, 391] width 904 height 39
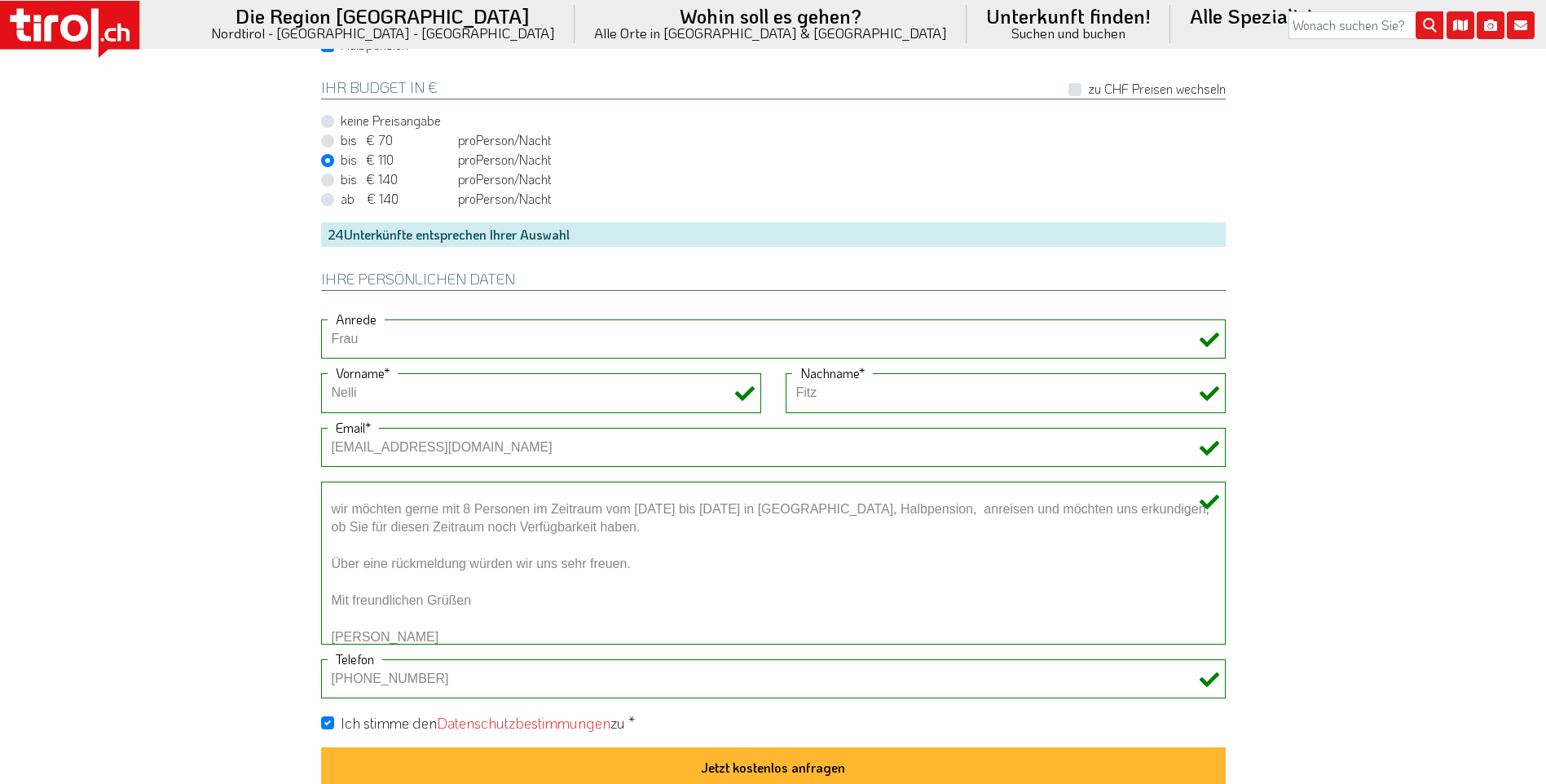
scroll to position [1014, 0]
click at [392, 565] on textarea "Sehr geehrte Damen und Herren, wir möchten gerne mit 8 Personen im Zeitraum vom…" at bounding box center [773, 562] width 904 height 163
click at [396, 563] on textarea "Sehr geehrte Damen und Herren, wir möchten gerne mit 8 Personen im Zeitraum vom…" at bounding box center [773, 562] width 904 height 163
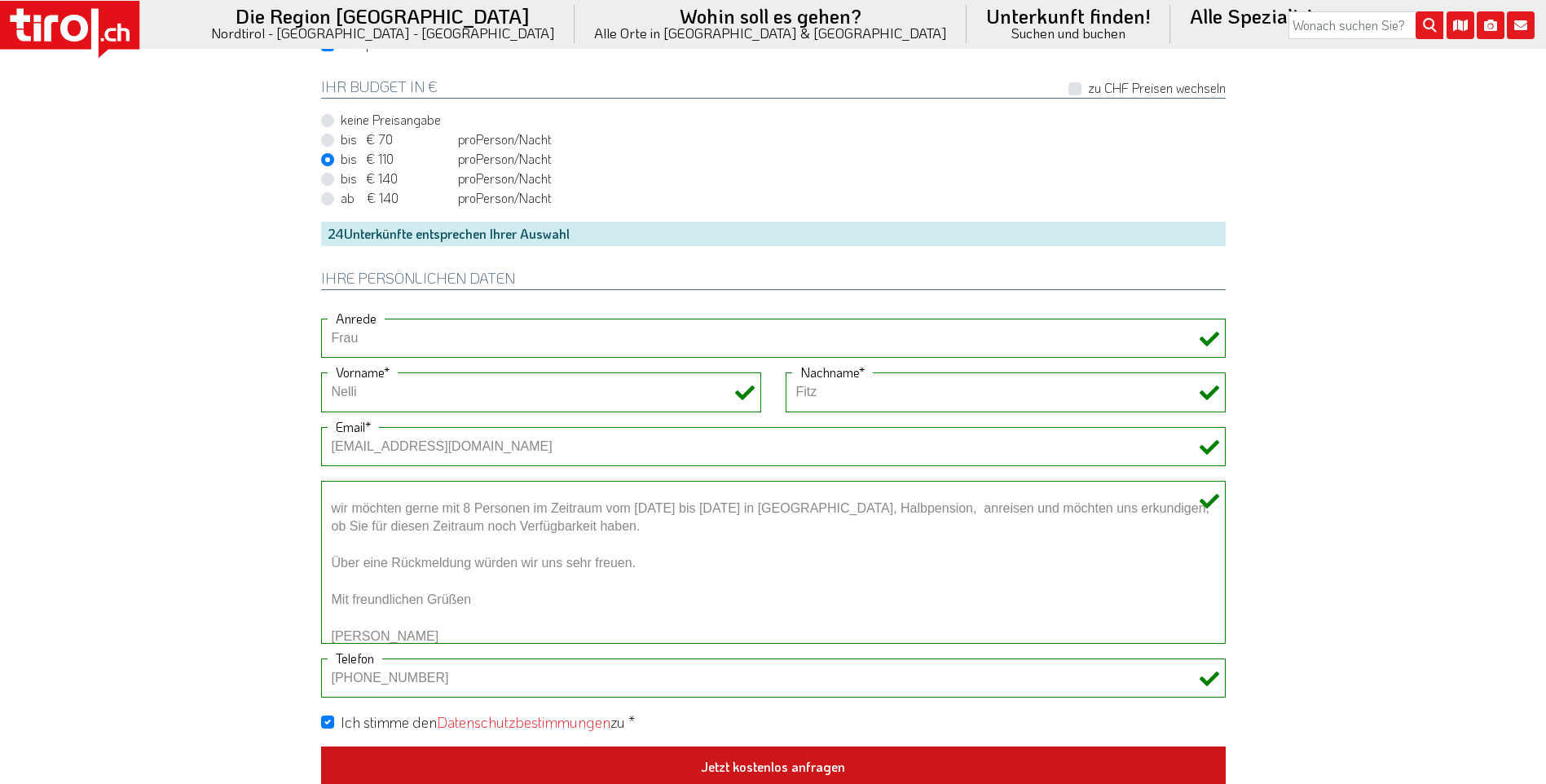
type textarea "Sehr geehrte Damen und Herren, wir möchten gerne mit 8 Personen im Zeitraum vom…"
click at [1206, 776] on button "Jetzt kostenlos anfragen" at bounding box center [773, 767] width 904 height 42
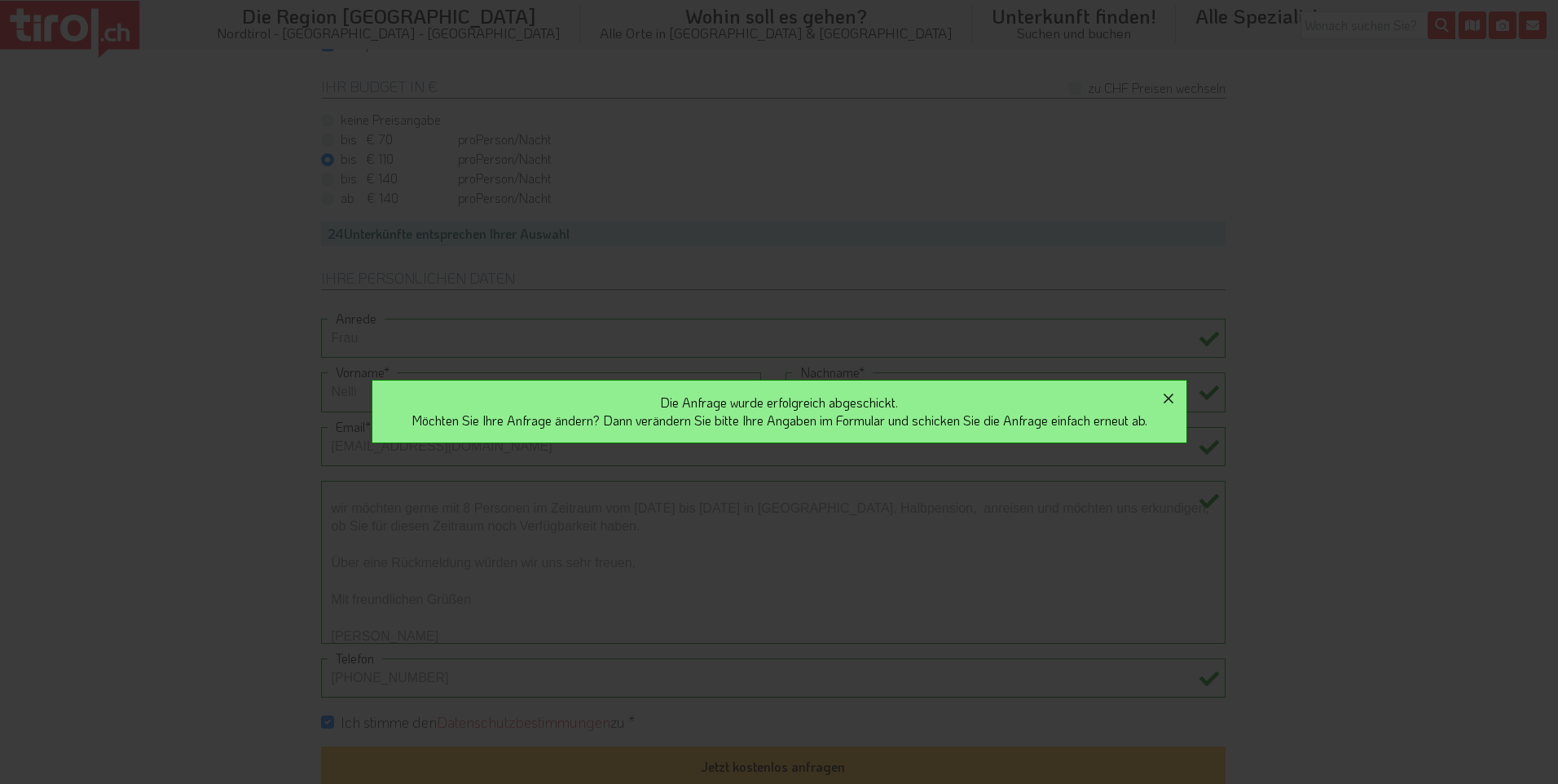
click at [1177, 395] on icon "button" at bounding box center [1168, 398] width 20 height 20
